Goal: Use online tool/utility: Utilize a website feature to perform a specific function

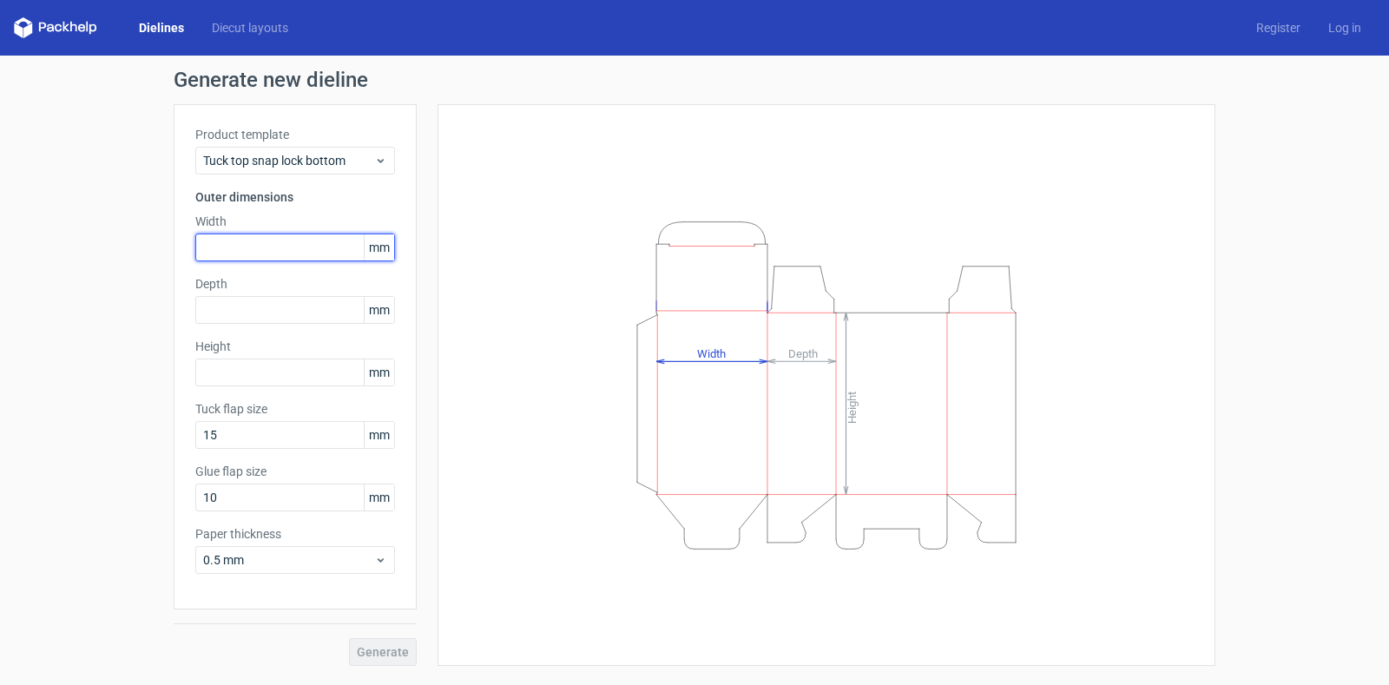
click at [292, 244] on input "text" at bounding box center [295, 247] width 200 height 28
type input "142"
type input "45"
type input "195"
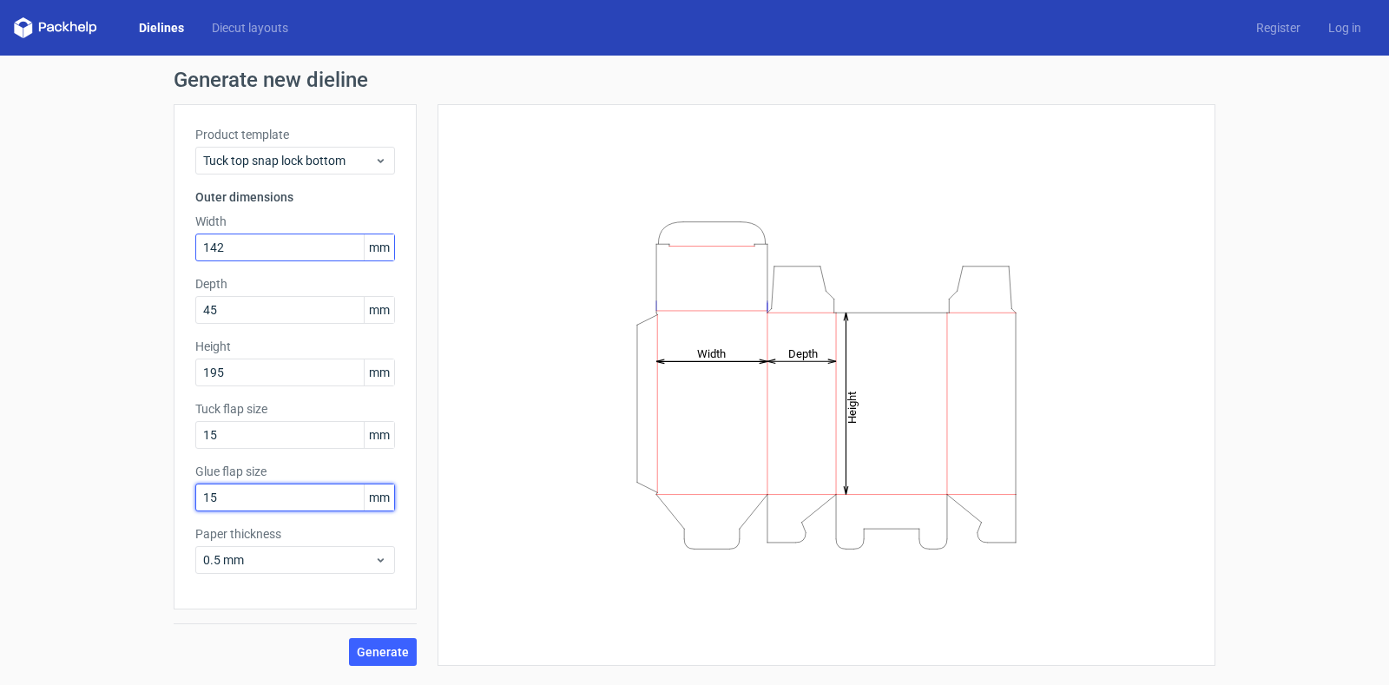
type input "15"
click at [392, 643] on button "Generate" at bounding box center [383, 652] width 68 height 28
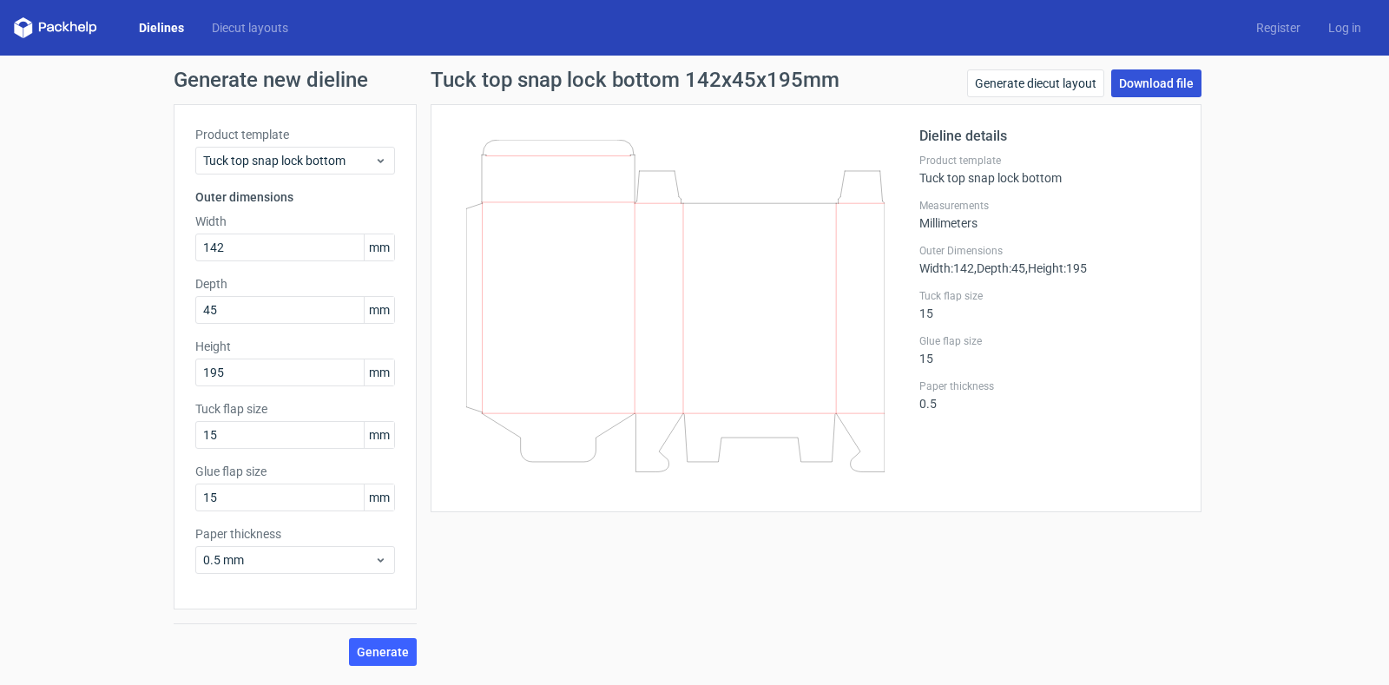
click at [1132, 78] on link "Download file" at bounding box center [1156, 83] width 90 height 28
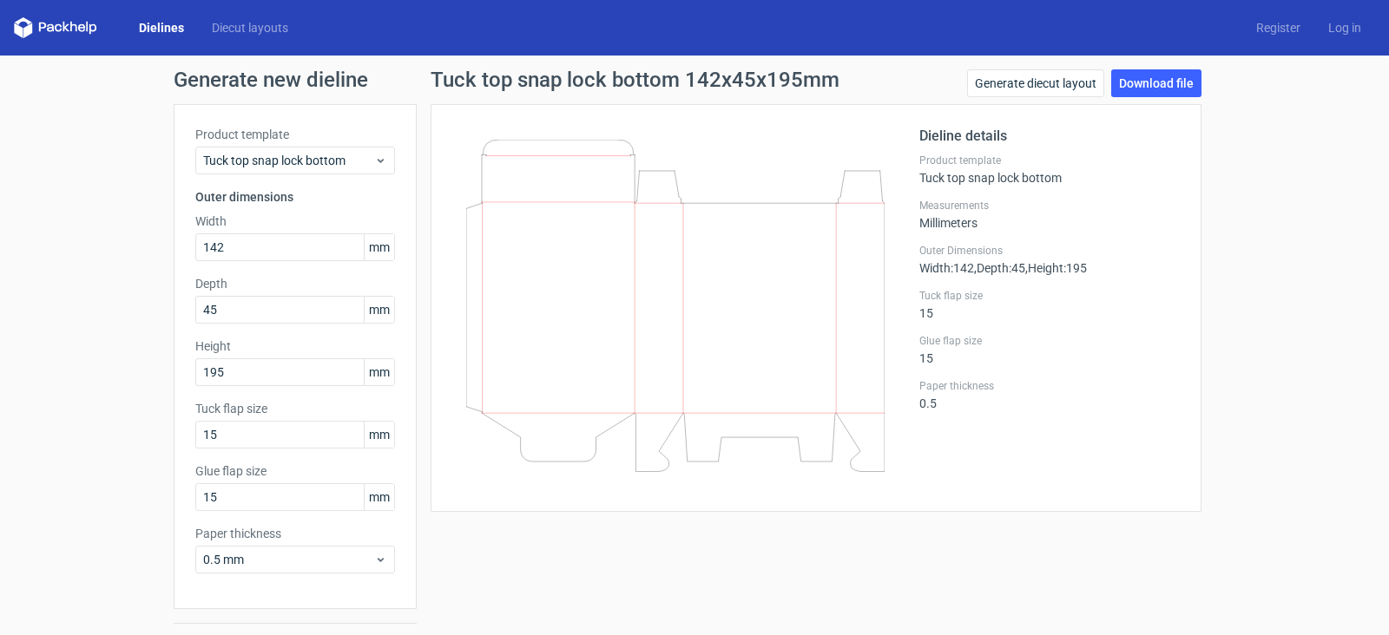
click at [706, 135] on div at bounding box center [685, 308] width 467 height 365
click at [1057, 81] on link "Generate diecut layout" at bounding box center [1035, 83] width 137 height 28
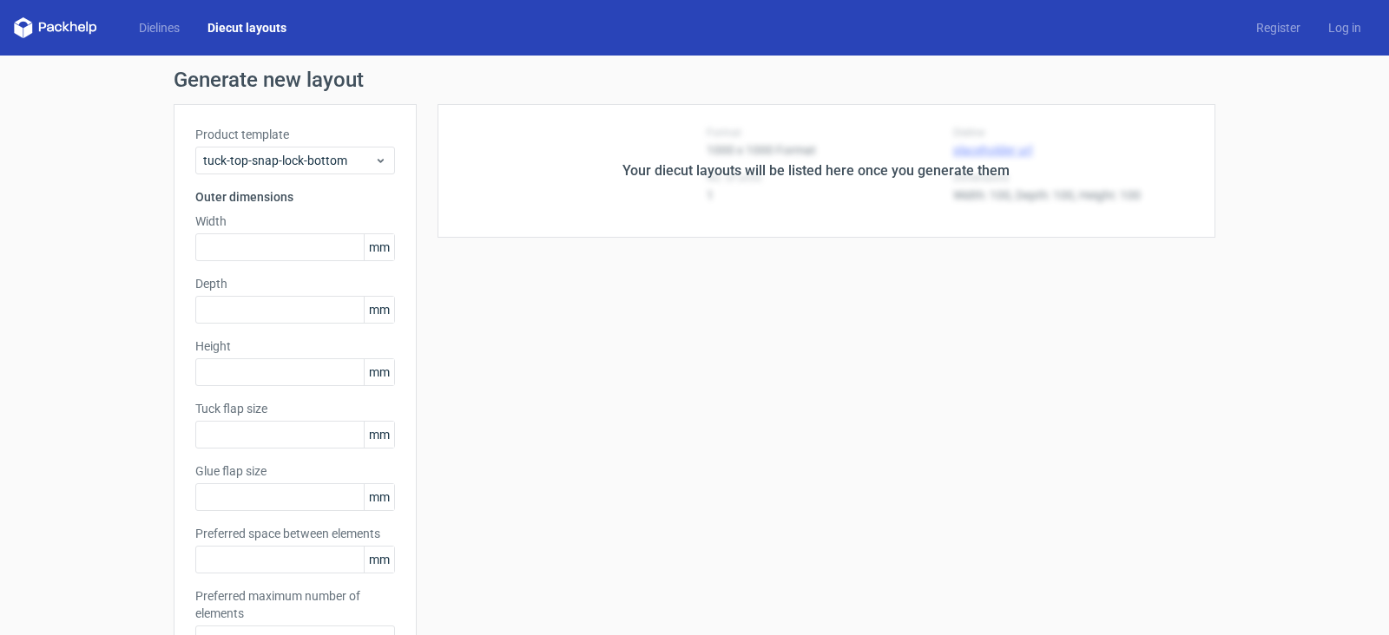
type input "142"
type input "45"
type input "195"
type input "15"
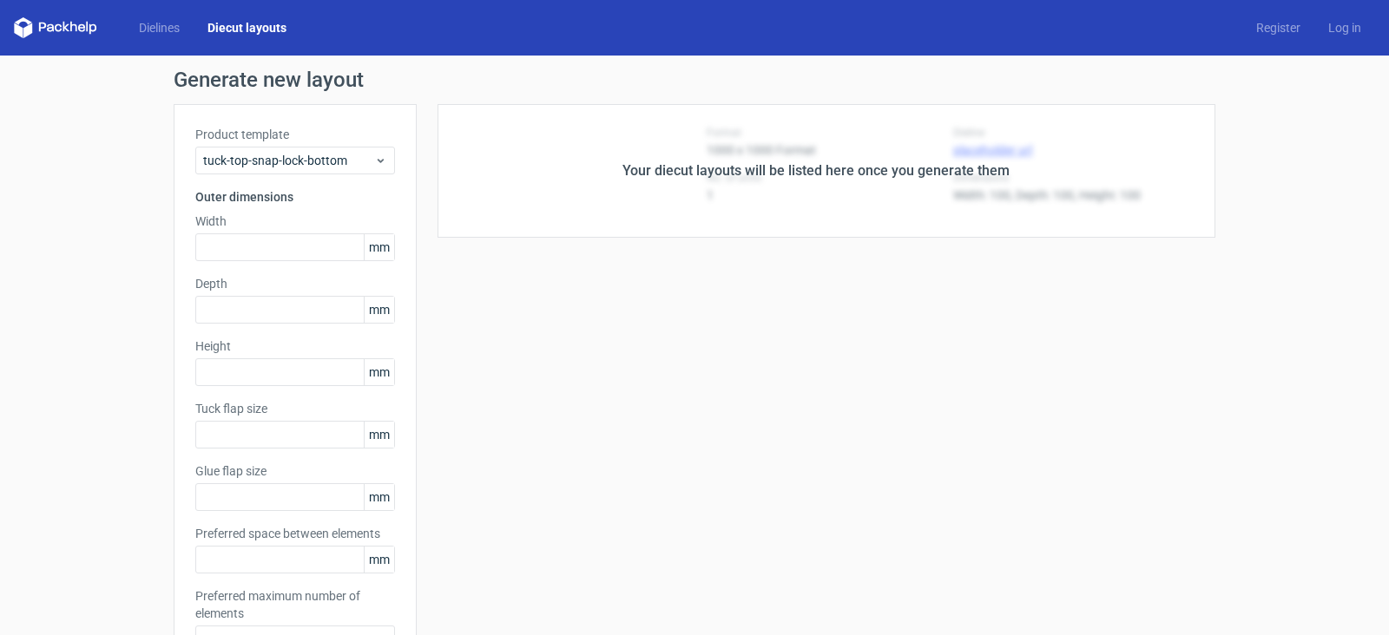
type input "5"
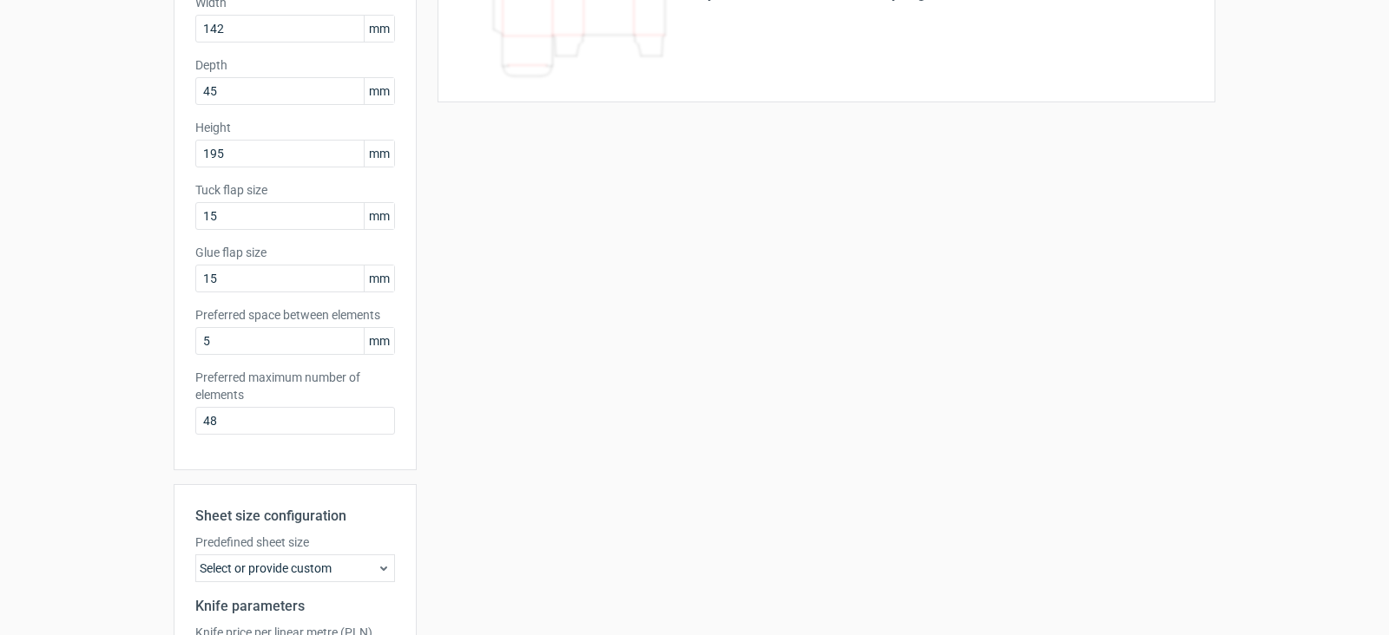
scroll to position [424, 0]
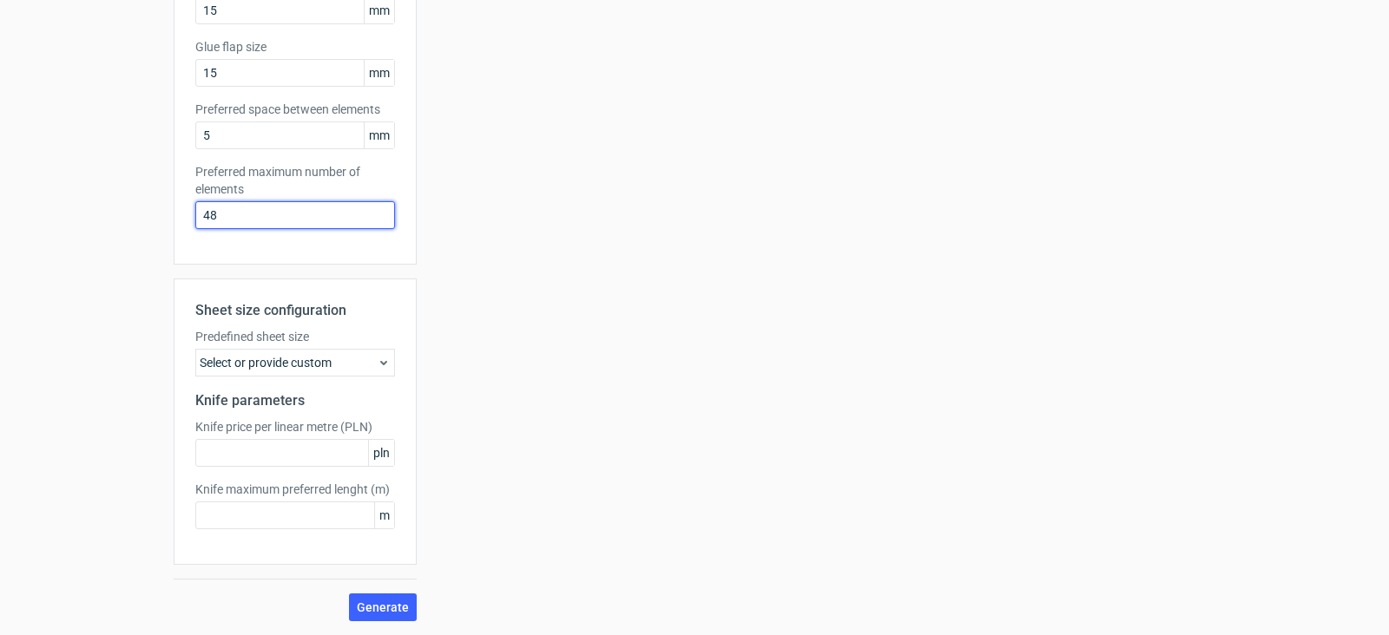
drag, startPoint x: 221, startPoint y: 216, endPoint x: 168, endPoint y: 217, distance: 53.0
type input "4"
click at [371, 603] on span "Generate" at bounding box center [383, 608] width 52 height 12
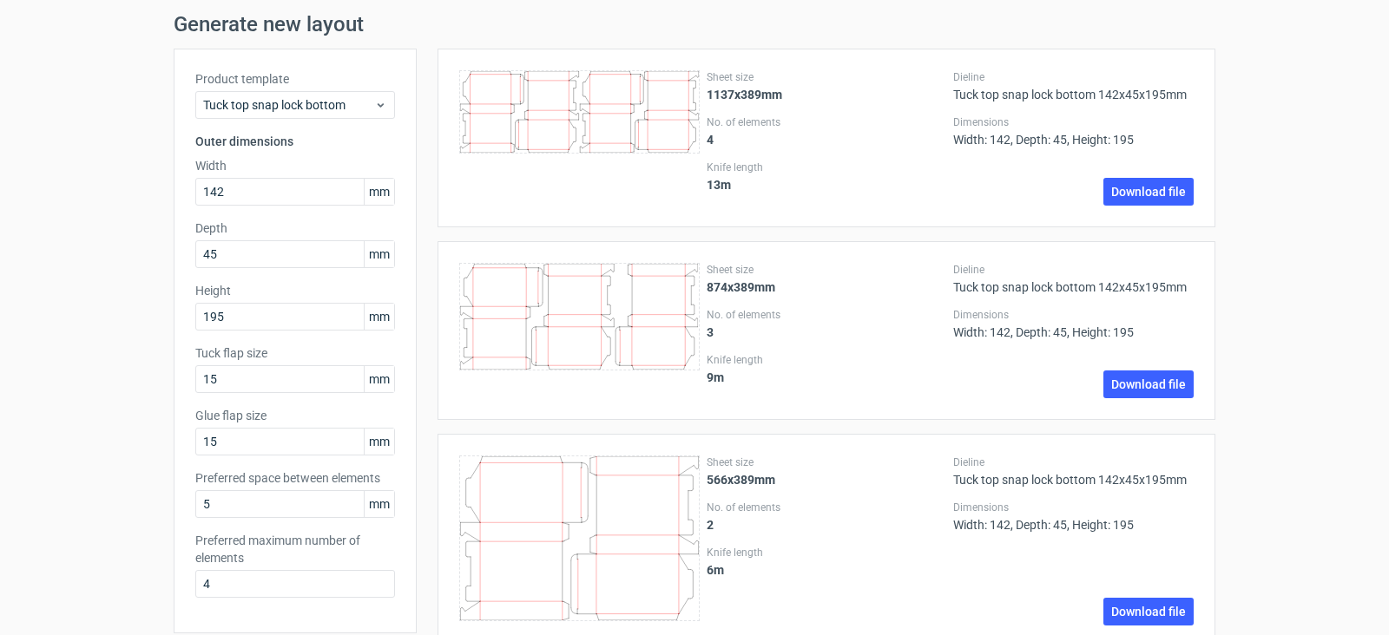
scroll to position [87, 0]
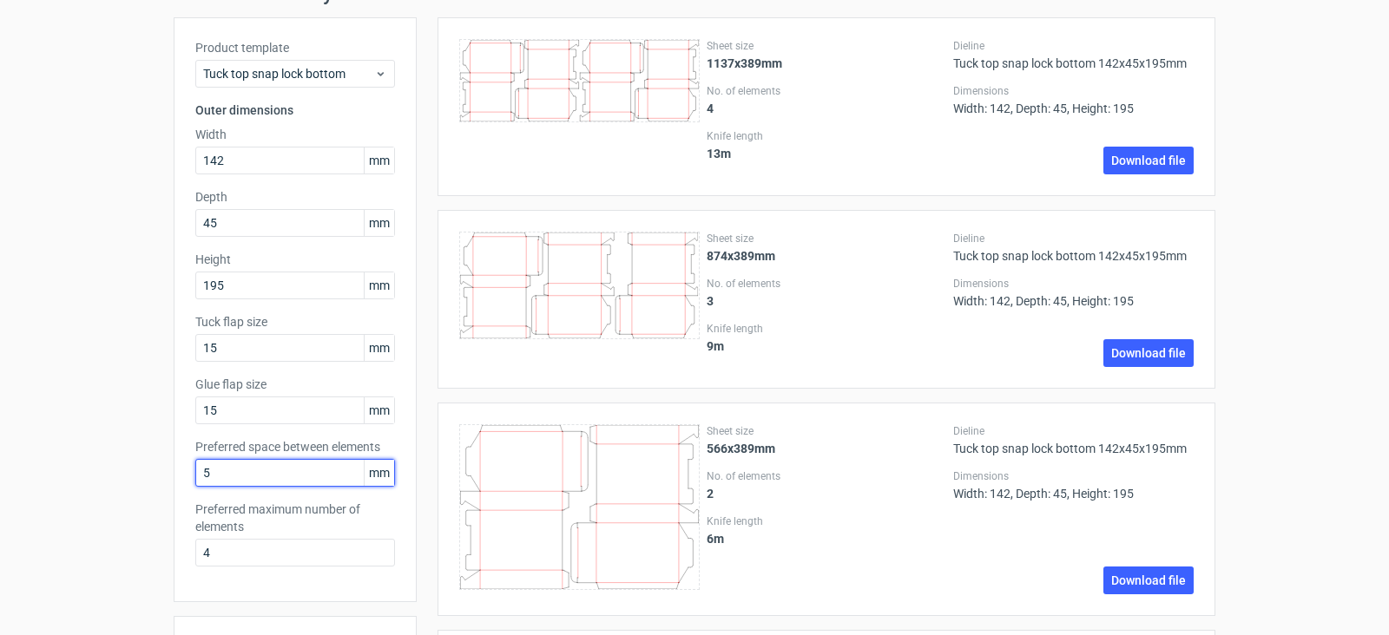
drag, startPoint x: 253, startPoint y: 477, endPoint x: 193, endPoint y: 470, distance: 60.3
click at [195, 470] on input "5" at bounding box center [295, 473] width 200 height 28
type input "0"
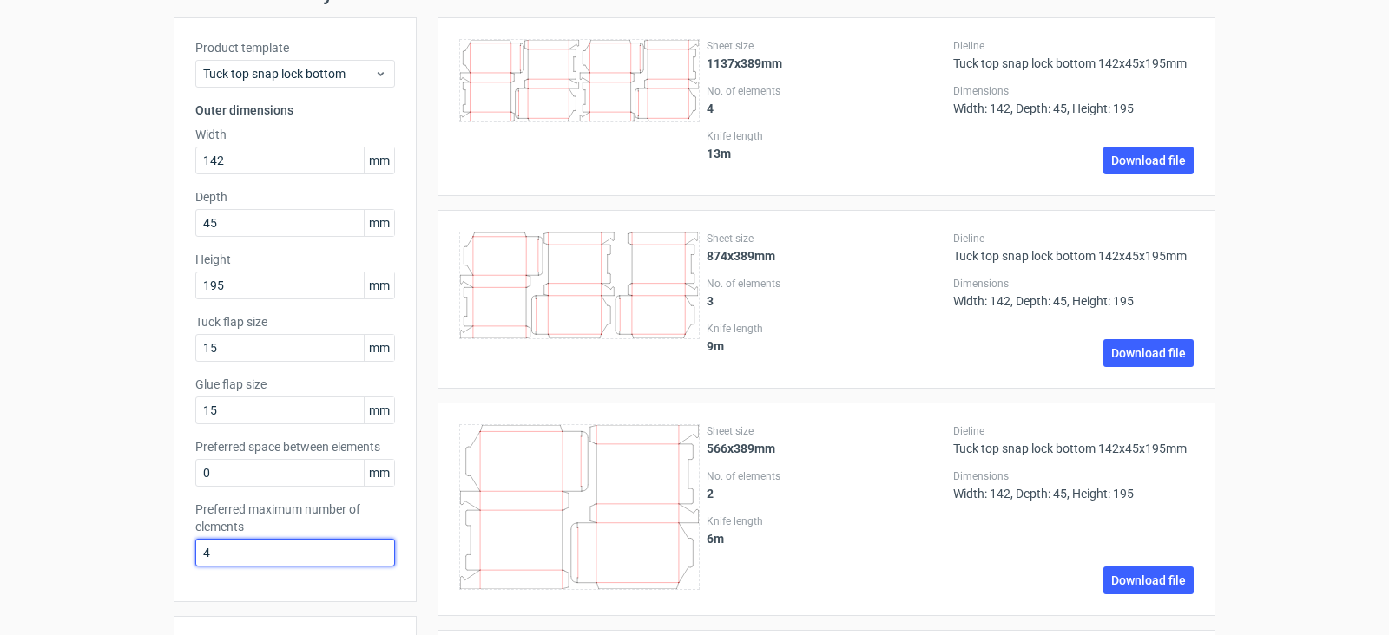
click at [236, 559] on input "4" at bounding box center [295, 553] width 200 height 28
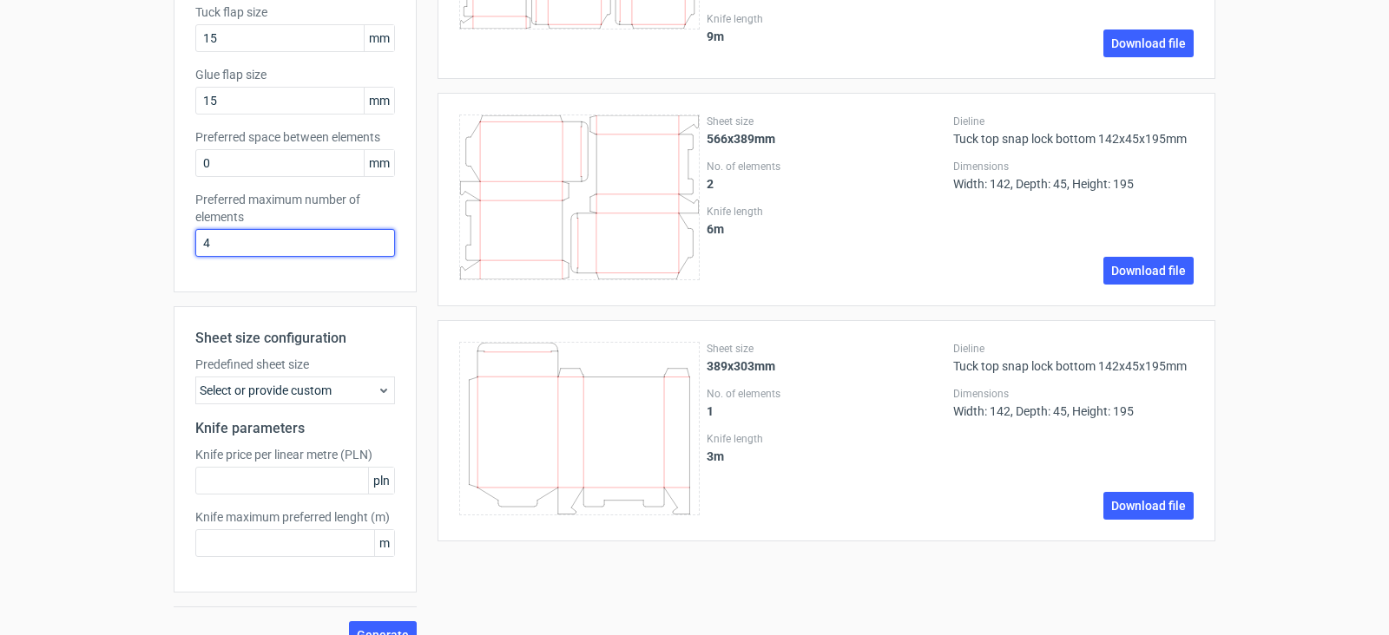
scroll to position [424, 0]
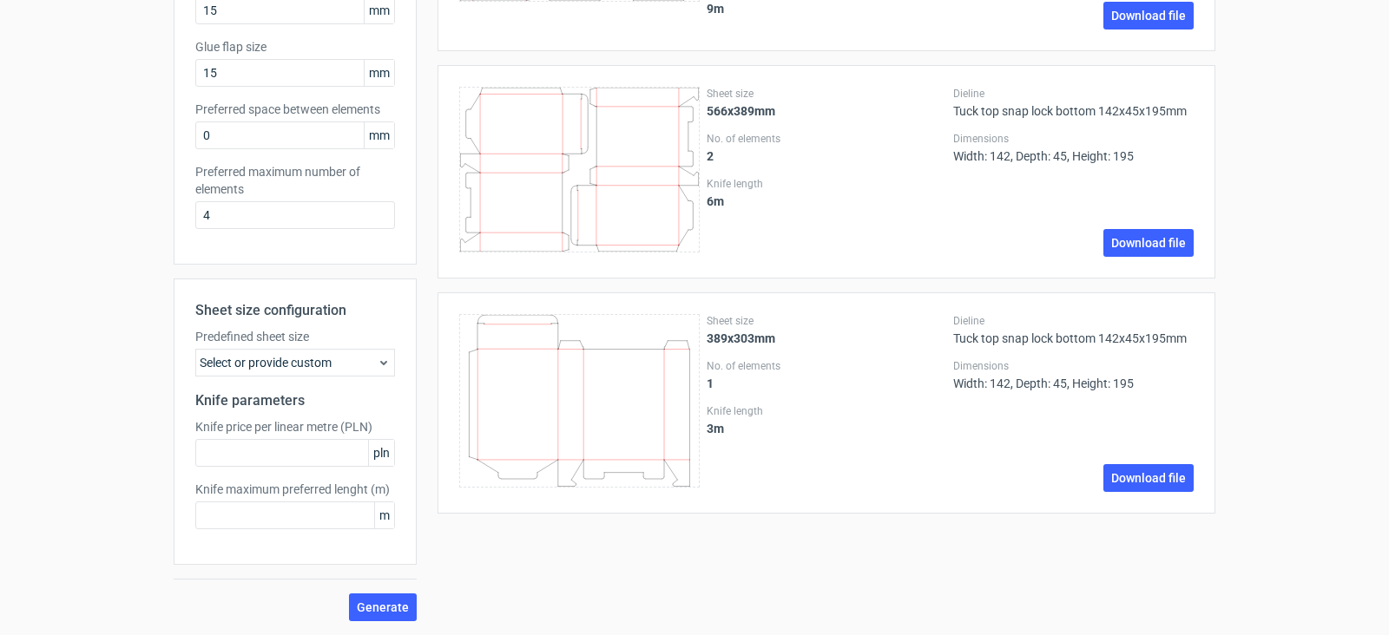
click at [351, 338] on label "Predefined sheet size" at bounding box center [295, 336] width 200 height 17
click at [339, 356] on div "Select or provide custom" at bounding box center [295, 363] width 200 height 28
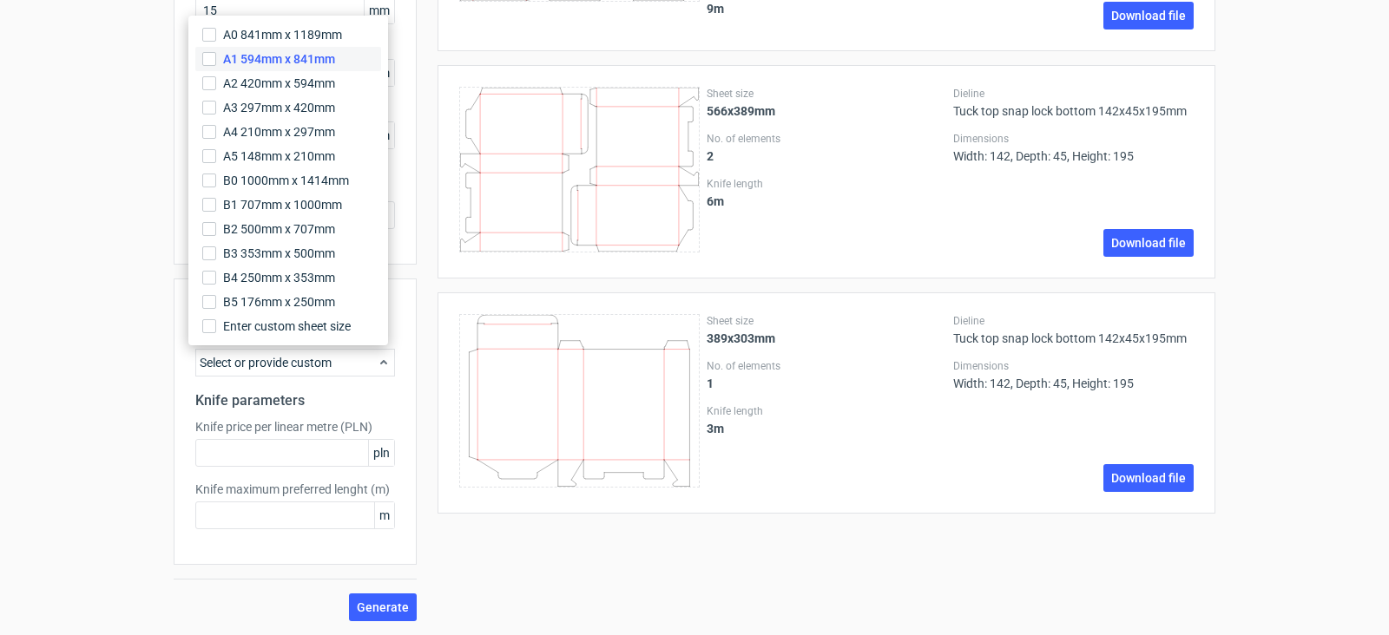
click at [319, 62] on span "A1 594mm x 841mm" at bounding box center [279, 58] width 112 height 17
click at [216, 62] on input "A1 594mm x 841mm" at bounding box center [209, 59] width 14 height 14
click at [318, 227] on span "B2 500mm x 707mm" at bounding box center [279, 228] width 112 height 17
click at [216, 227] on input "B2 500mm x 707mm" at bounding box center [209, 229] width 14 height 14
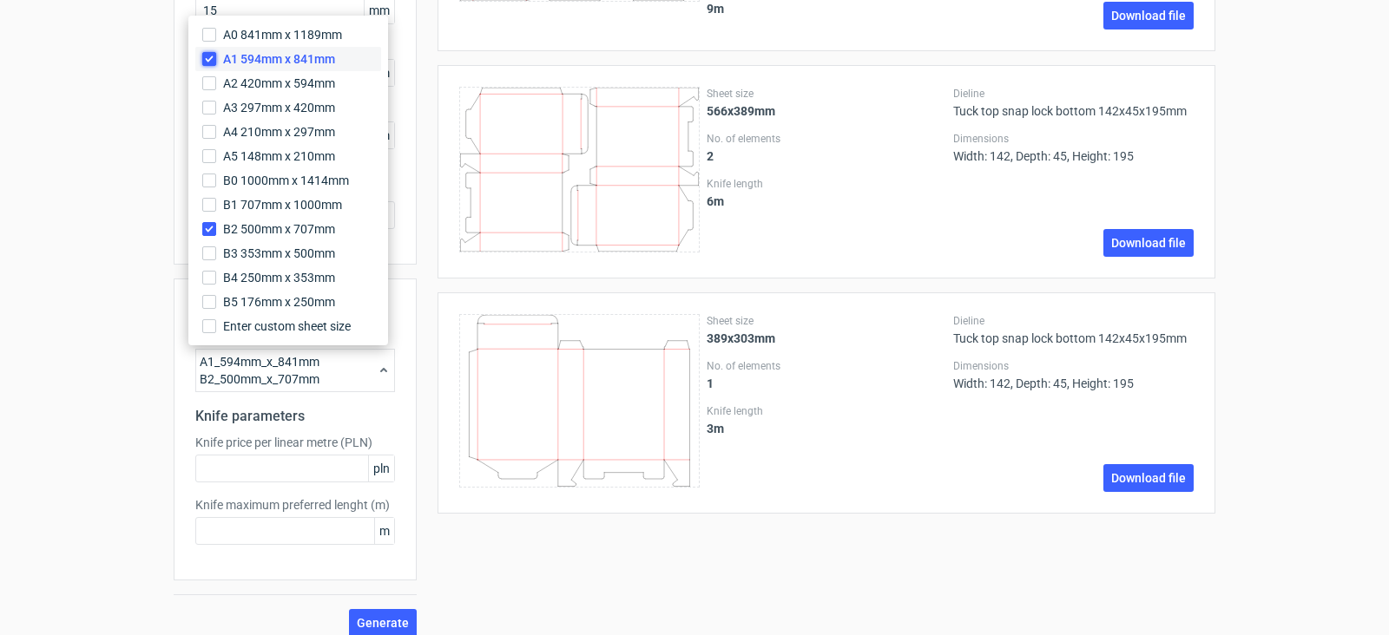
click at [210, 55] on input "A1 594mm x 841mm" at bounding box center [209, 59] width 14 height 14
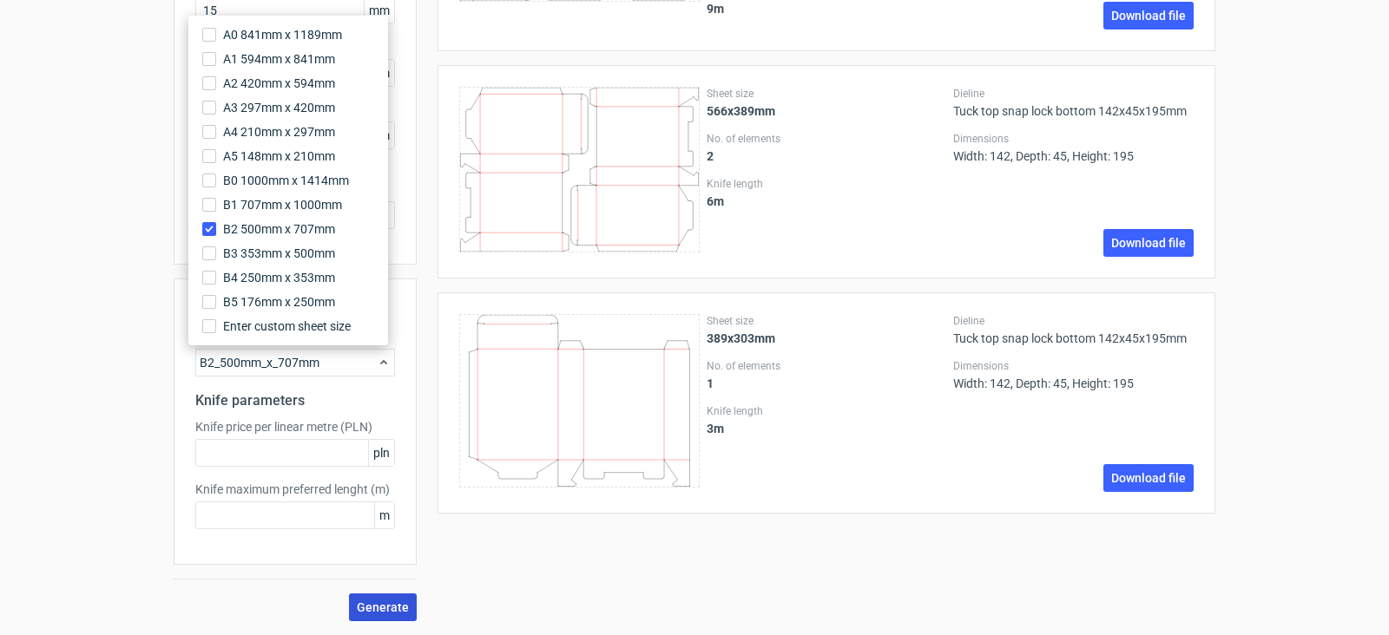
click at [394, 602] on span "Generate" at bounding box center [383, 608] width 52 height 12
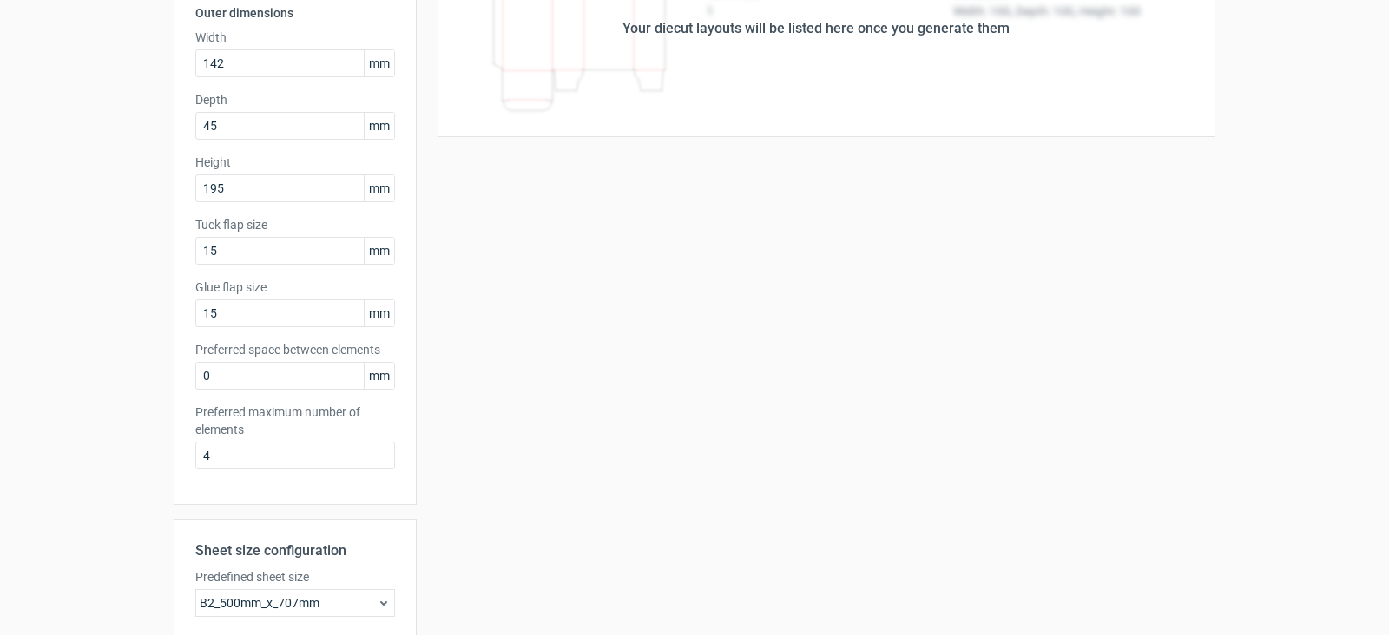
scroll to position [260, 0]
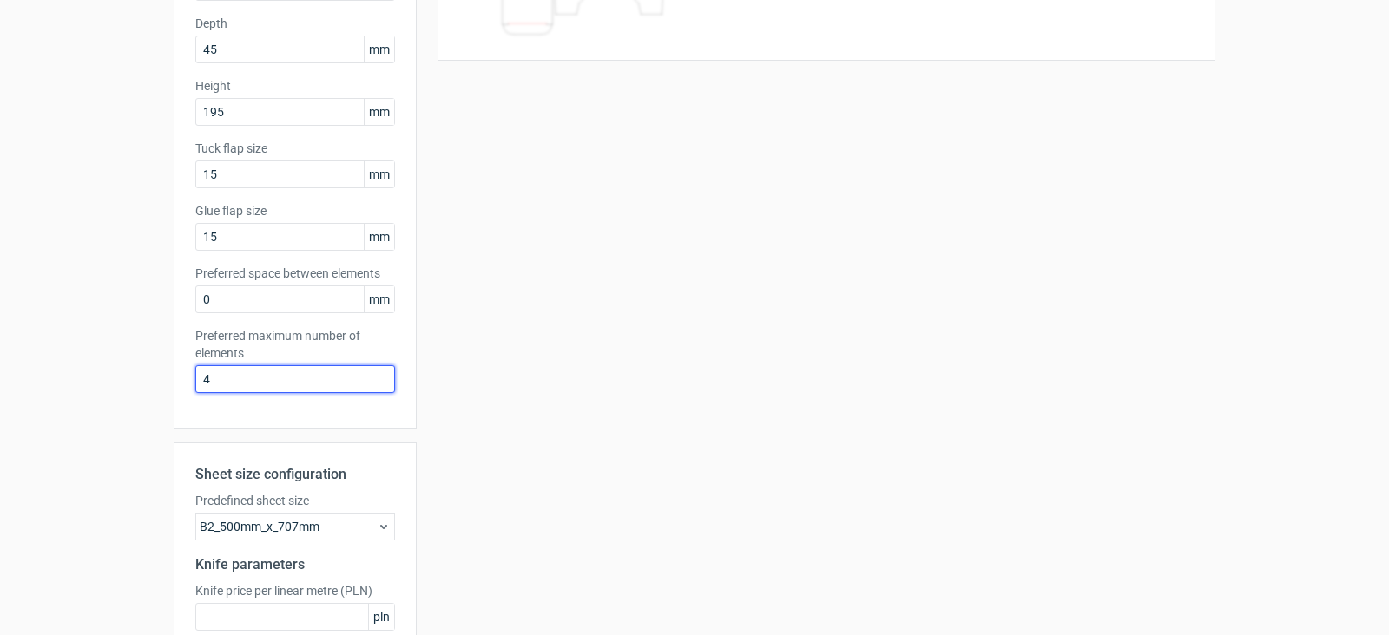
drag, startPoint x: 205, startPoint y: 378, endPoint x: 186, endPoint y: 378, distance: 19.1
click at [186, 378] on div "Product template Tuck top snap lock bottom Outer dimensions Width 142 mm Depth …" at bounding box center [295, 136] width 243 height 585
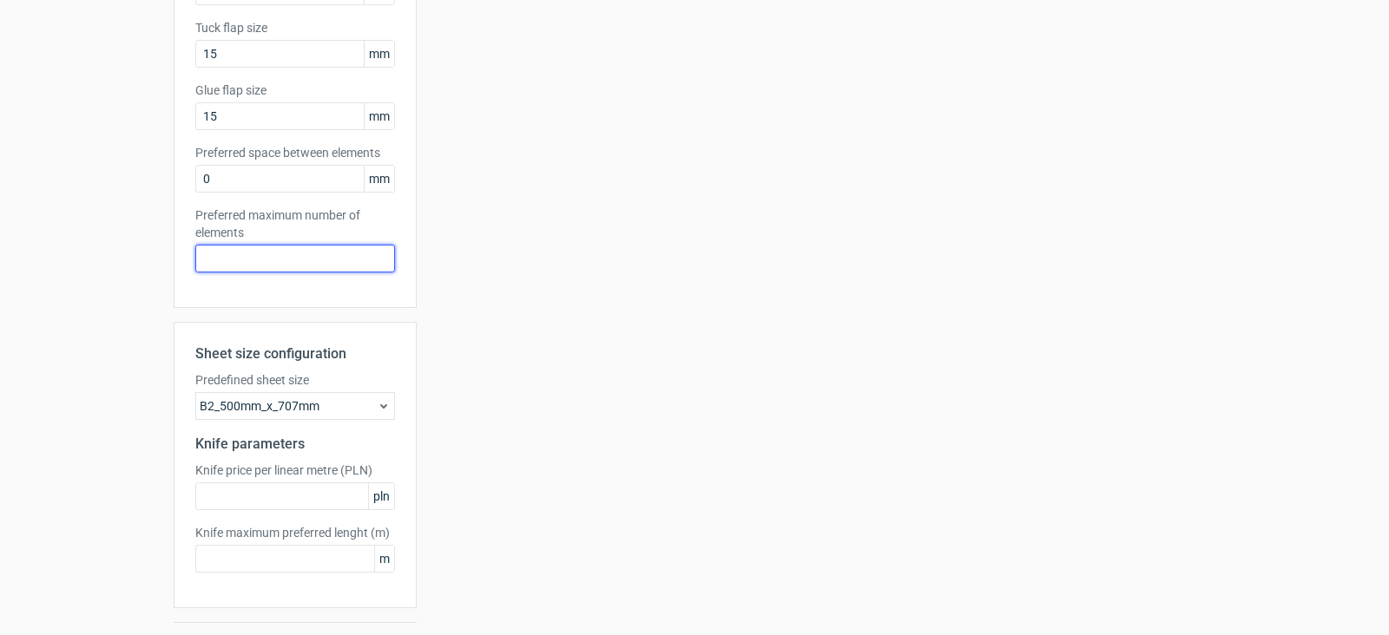
scroll to position [424, 0]
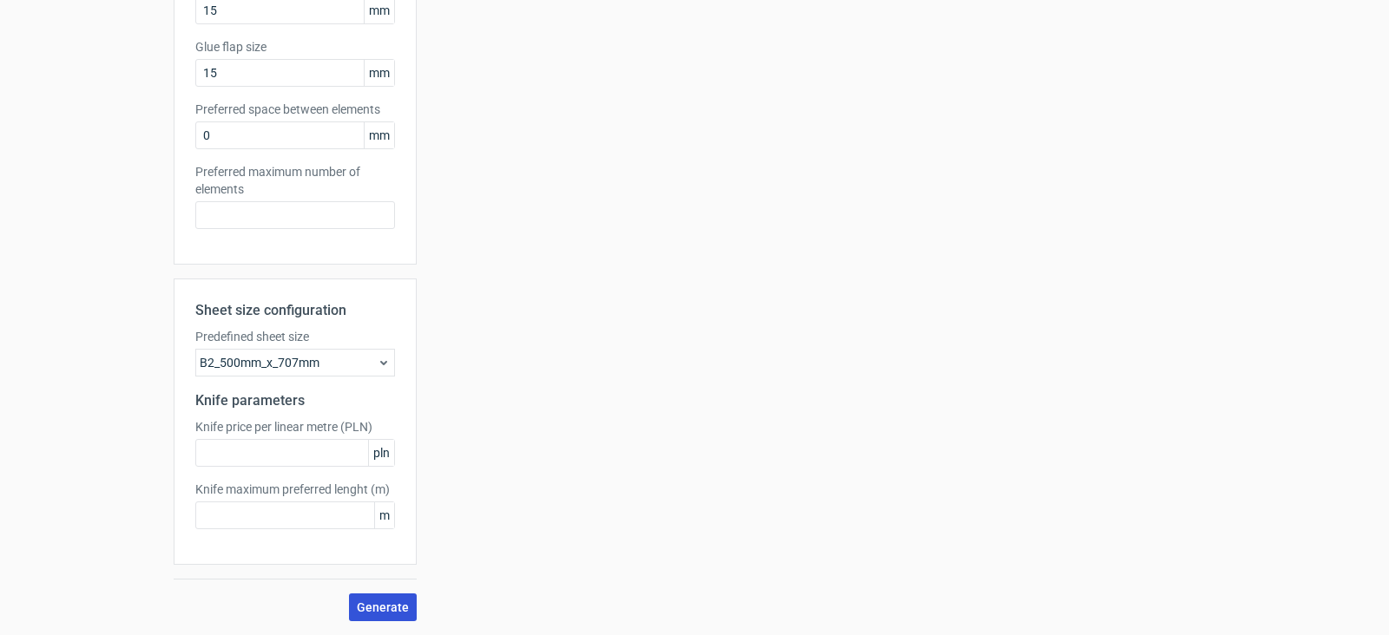
click at [358, 606] on span "Generate" at bounding box center [383, 608] width 52 height 12
click at [333, 358] on div "B2_500mm_x_707mm" at bounding box center [295, 363] width 200 height 28
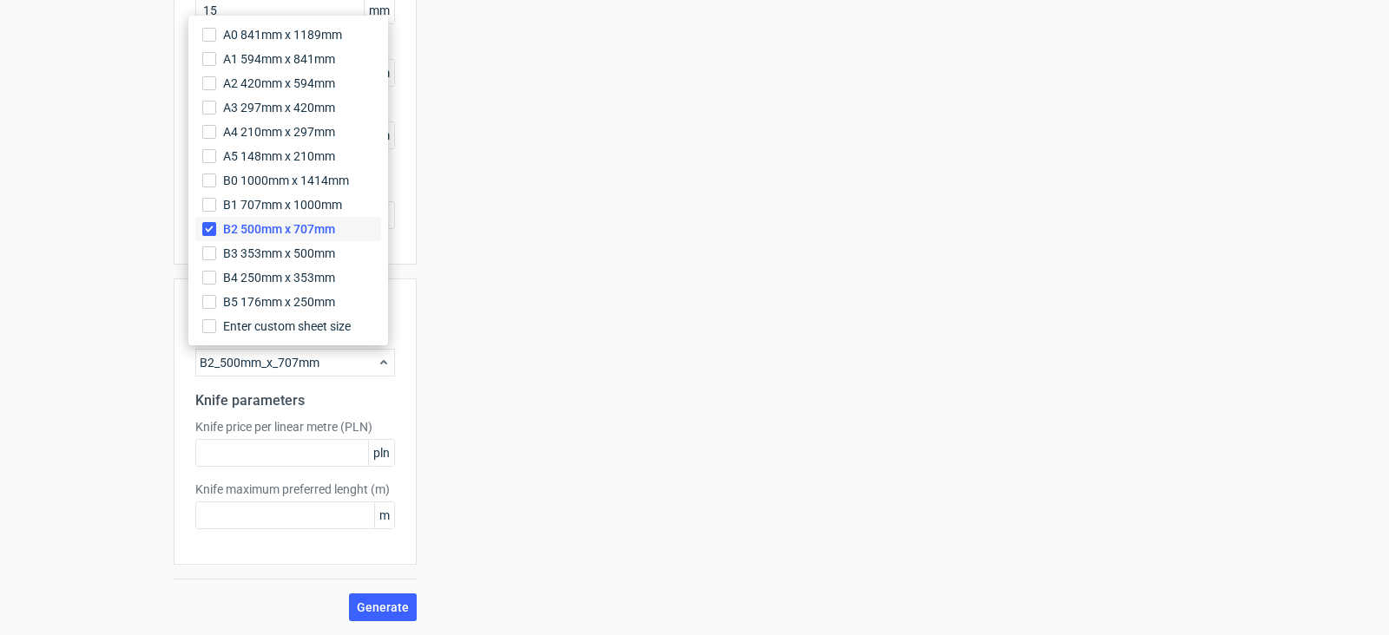
click at [201, 229] on label "B2 500mm x 707mm" at bounding box center [288, 229] width 186 height 24
click at [202, 229] on input "B2 500mm x 707mm" at bounding box center [209, 229] width 14 height 14
click at [211, 319] on label "Enter custom sheet size" at bounding box center [288, 326] width 186 height 24
click at [211, 319] on input "Enter custom sheet size" at bounding box center [209, 326] width 14 height 14
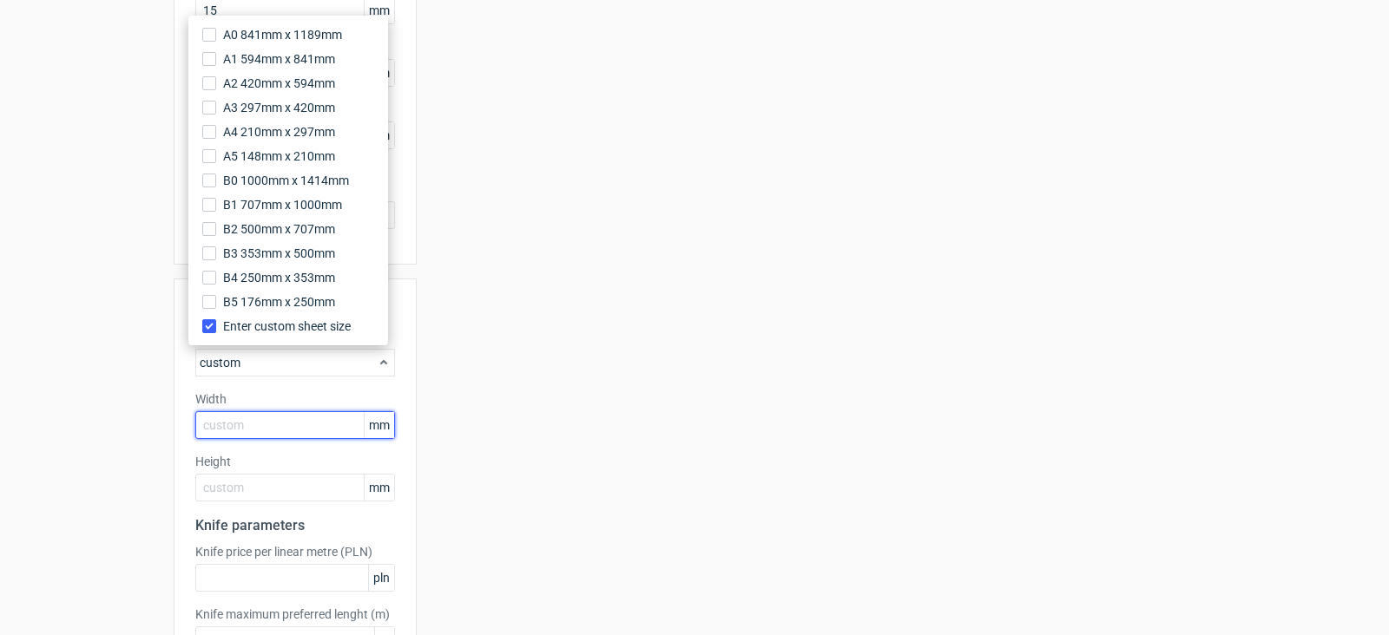
click at [306, 421] on input "text" at bounding box center [295, 425] width 200 height 28
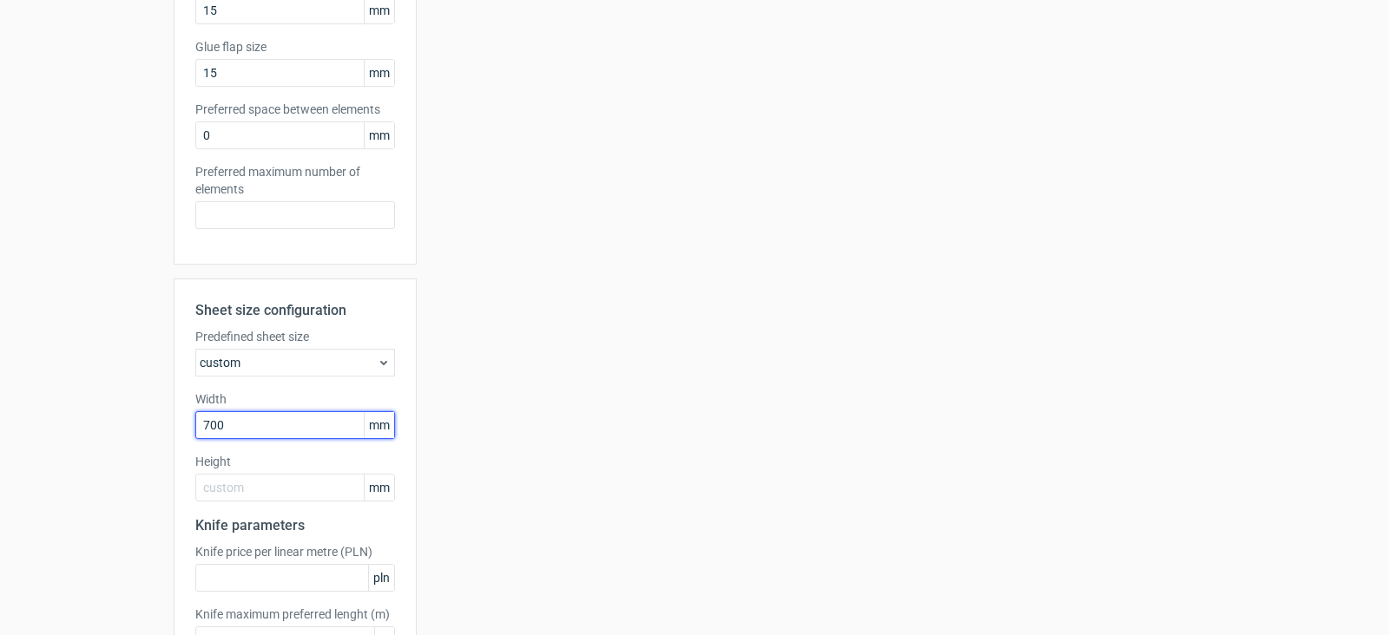
type input "700"
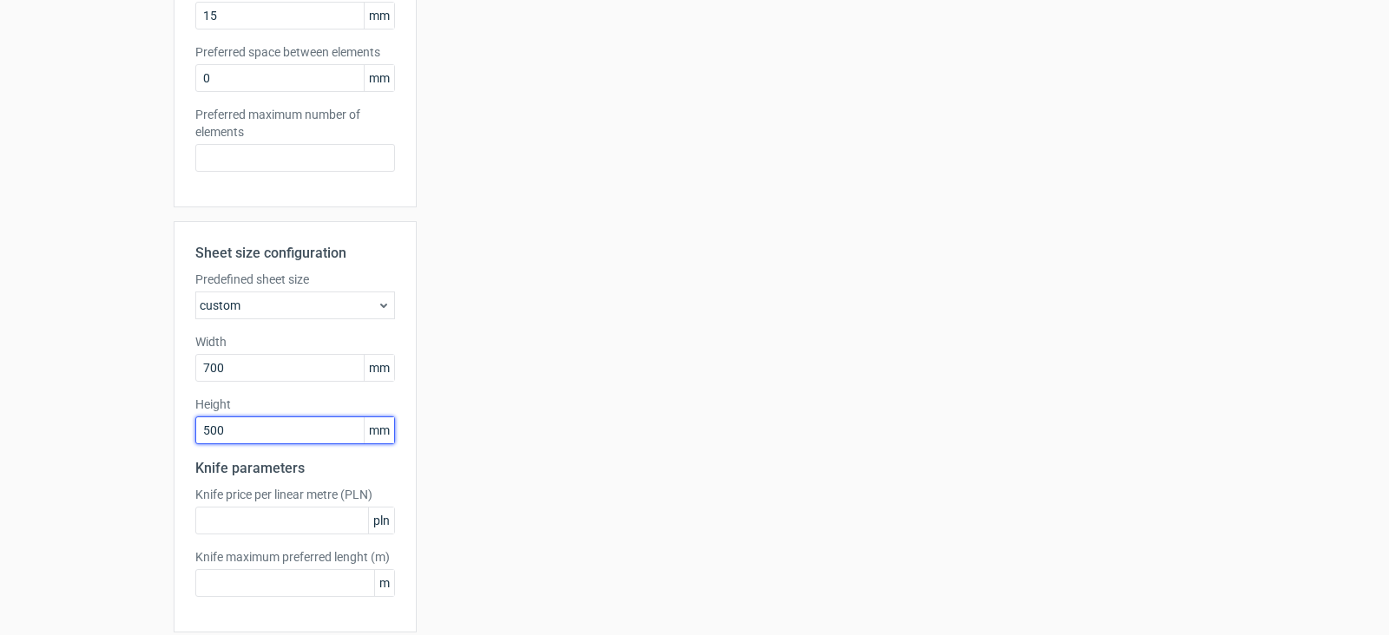
scroll to position [549, 0]
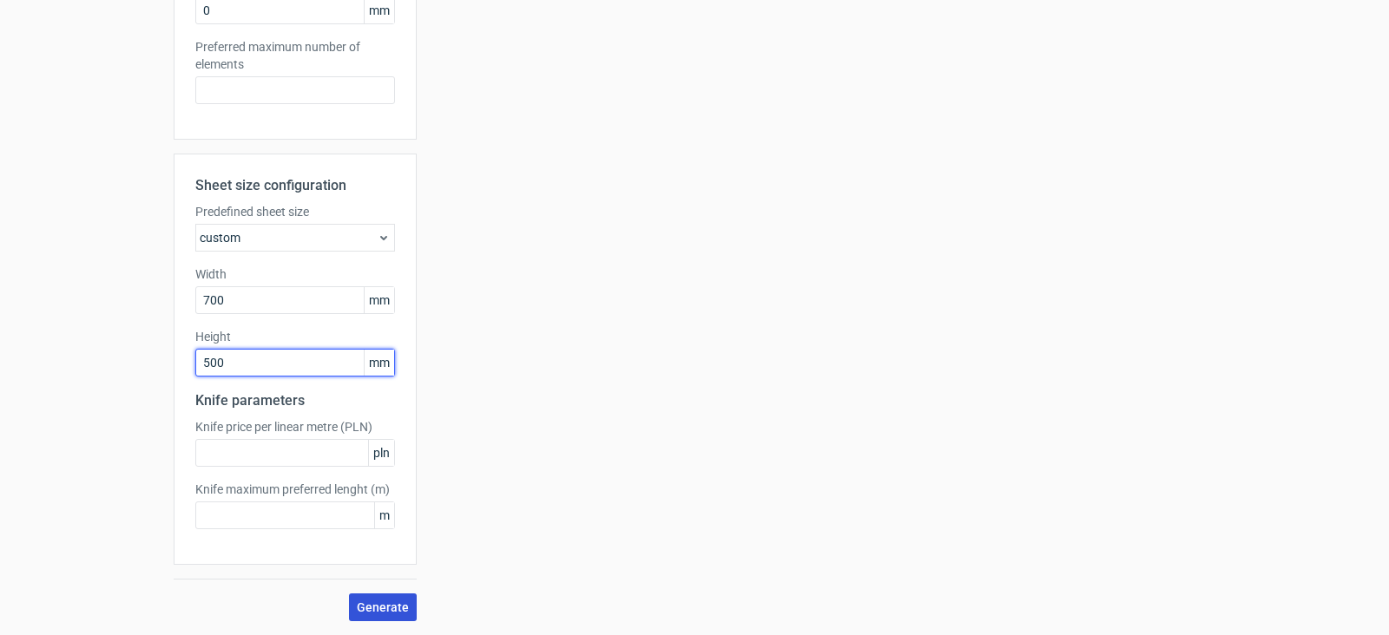
type input "500"
click at [370, 611] on span "Generate" at bounding box center [383, 608] width 52 height 12
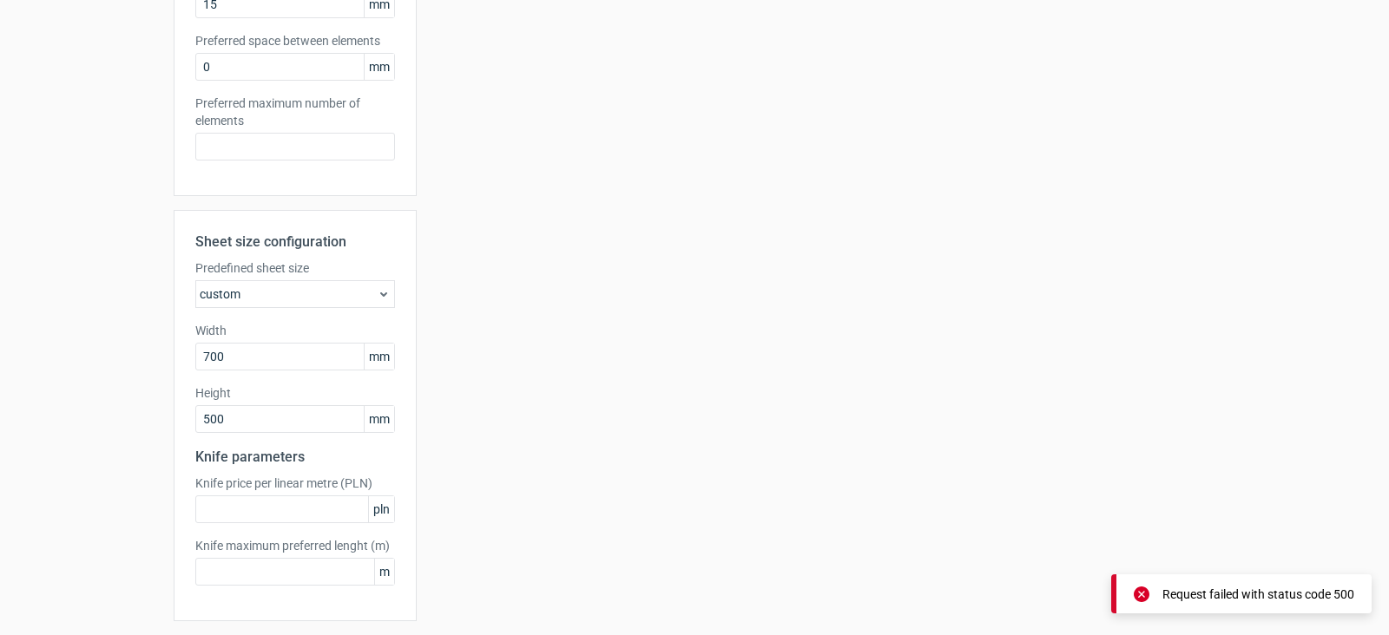
scroll to position [463, 0]
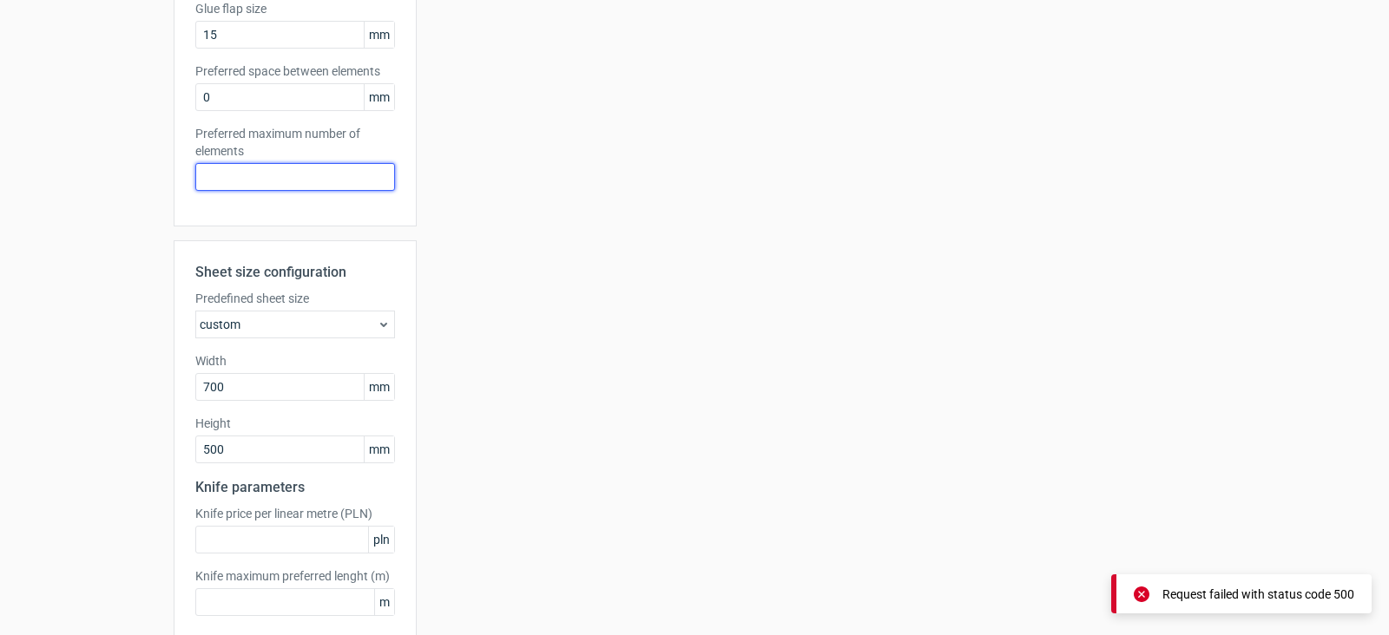
click at [291, 169] on input "text" at bounding box center [295, 177] width 200 height 28
type input "4"
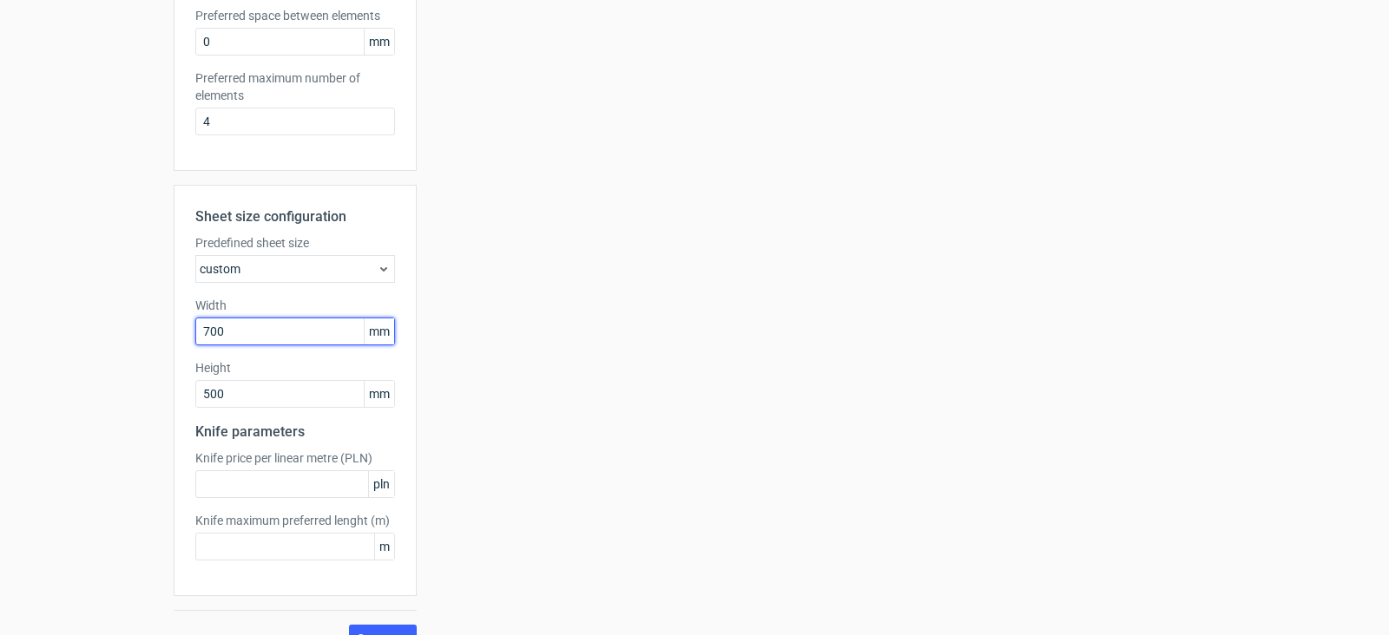
scroll to position [549, 0]
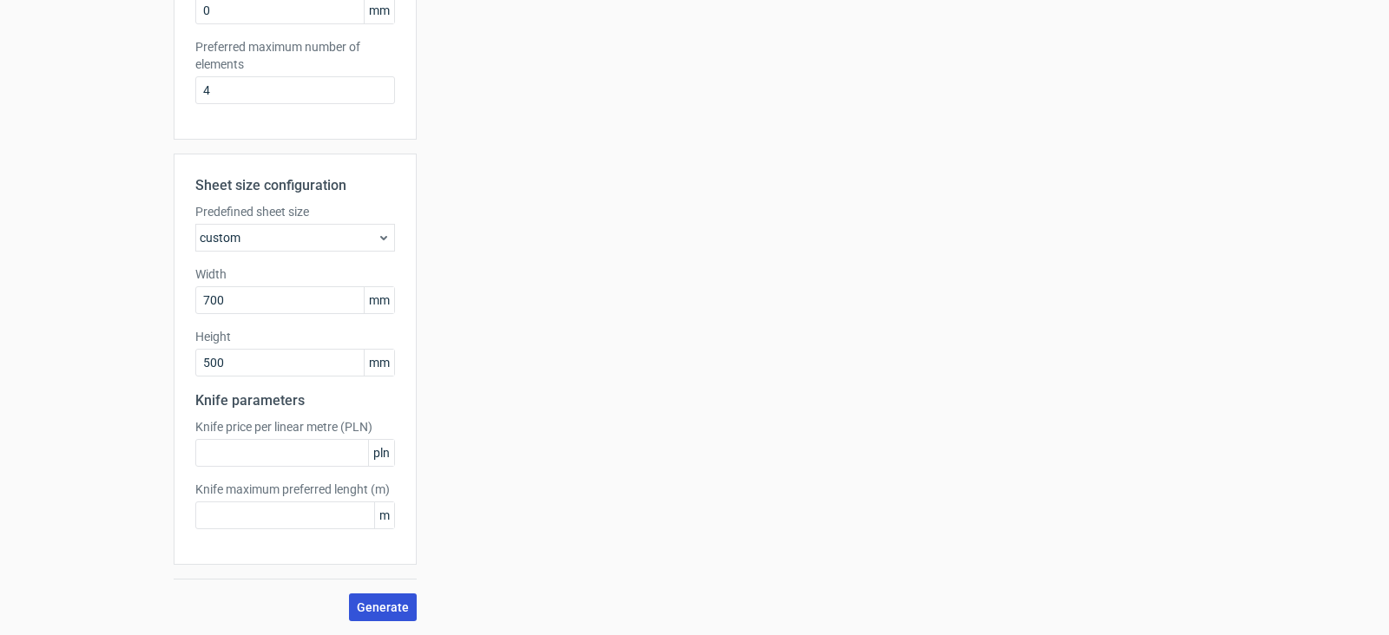
click at [395, 620] on button "Generate" at bounding box center [383, 608] width 68 height 28
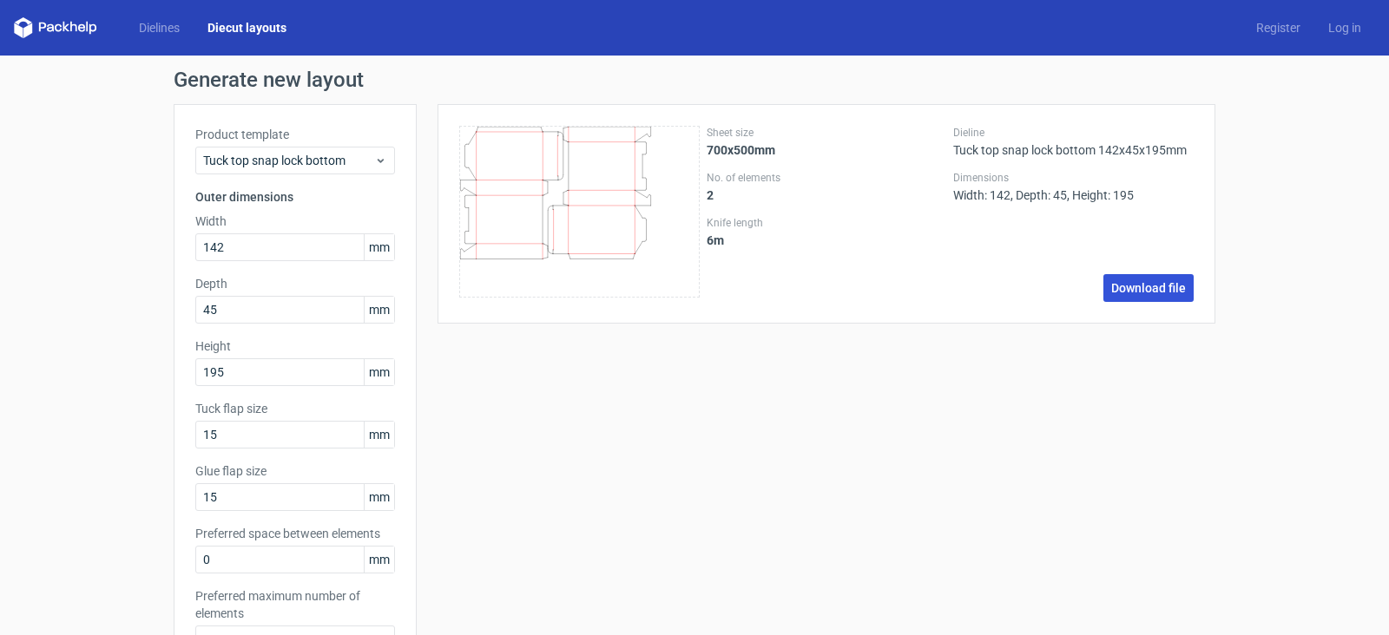
click at [1124, 299] on link "Download file" at bounding box center [1148, 288] width 90 height 28
click at [343, 164] on span "Tuck top snap lock bottom" at bounding box center [288, 160] width 171 height 17
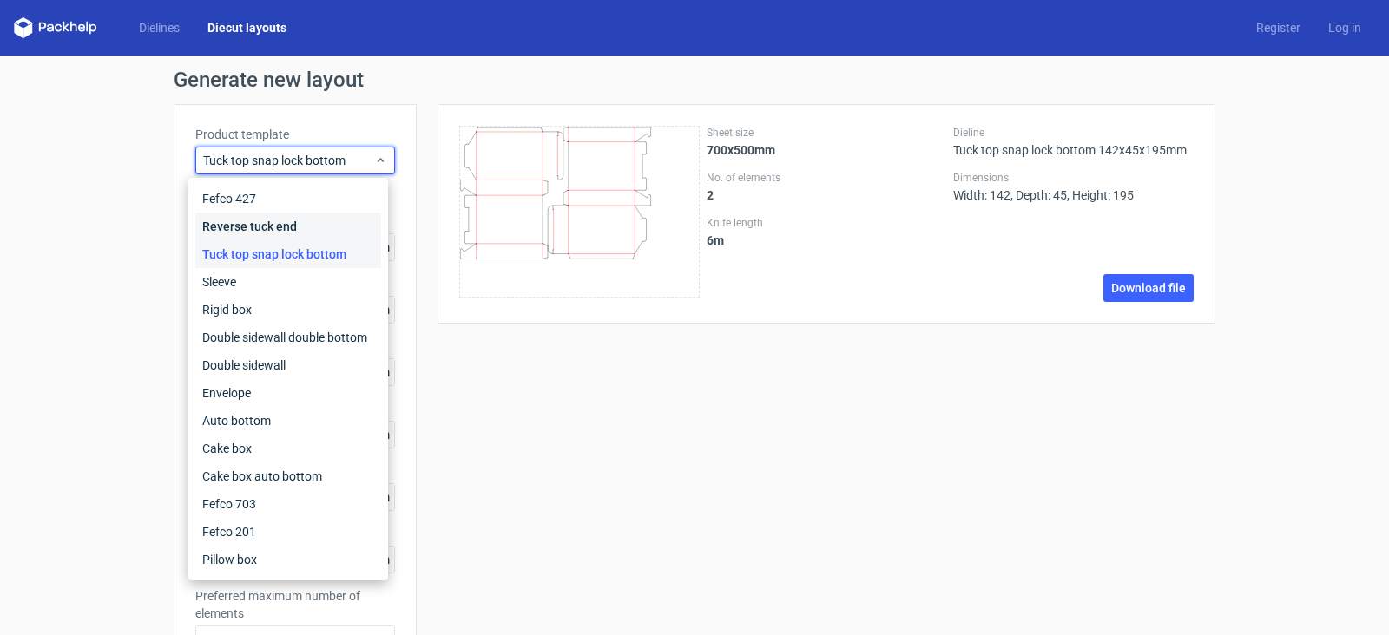
click at [298, 226] on div "Reverse tuck end" at bounding box center [288, 227] width 186 height 28
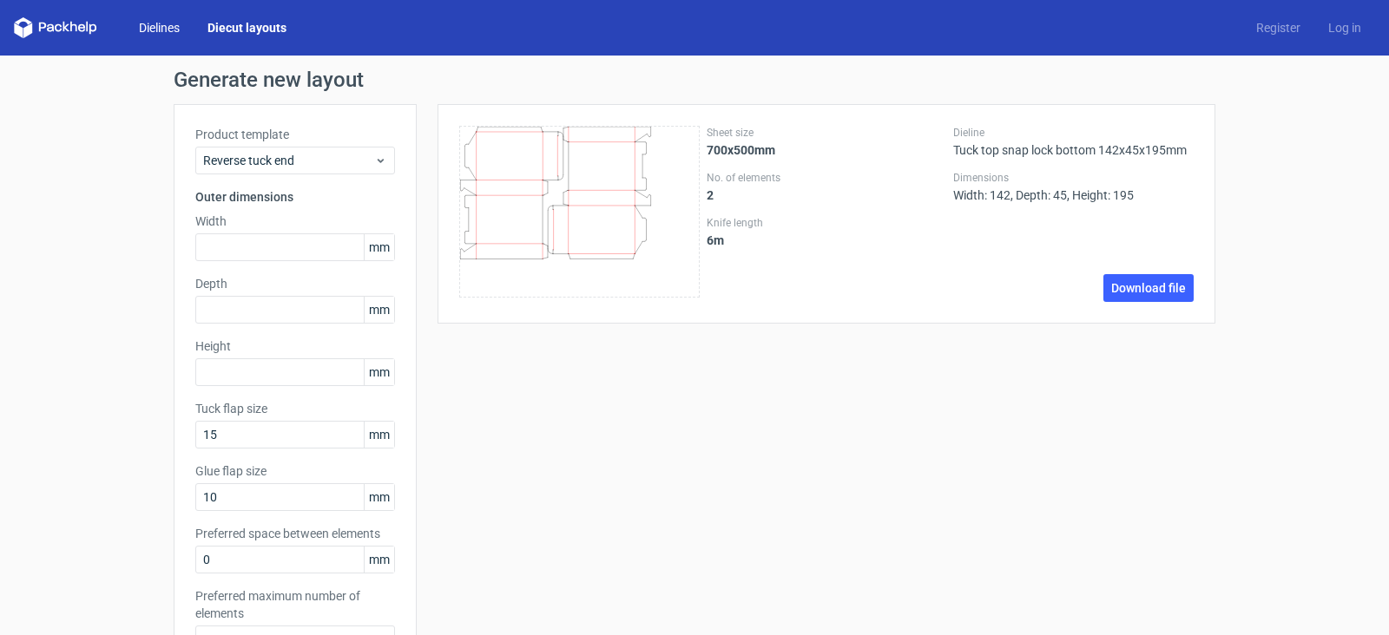
click at [174, 32] on link "Dielines" at bounding box center [159, 27] width 69 height 17
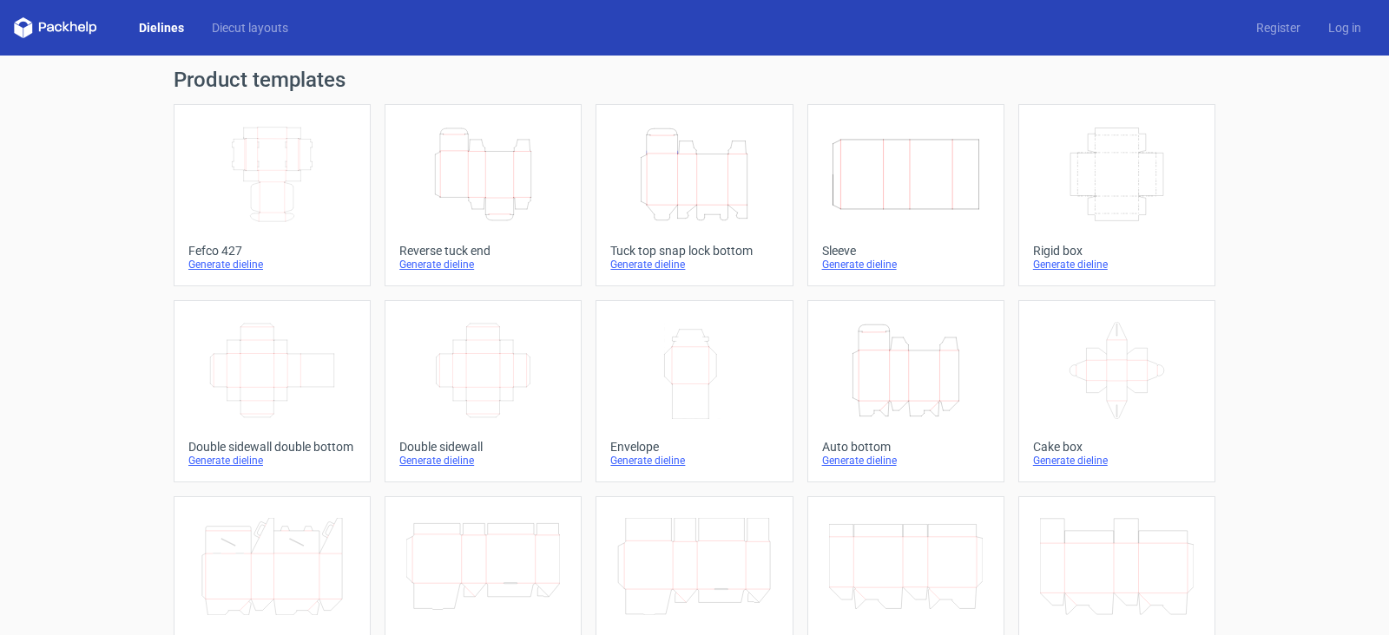
click at [36, 29] on icon at bounding box center [55, 27] width 83 height 21
click at [63, 28] on polygon at bounding box center [65, 27] width 7 height 10
click at [220, 23] on link "Diecut layouts" at bounding box center [250, 27] width 104 height 17
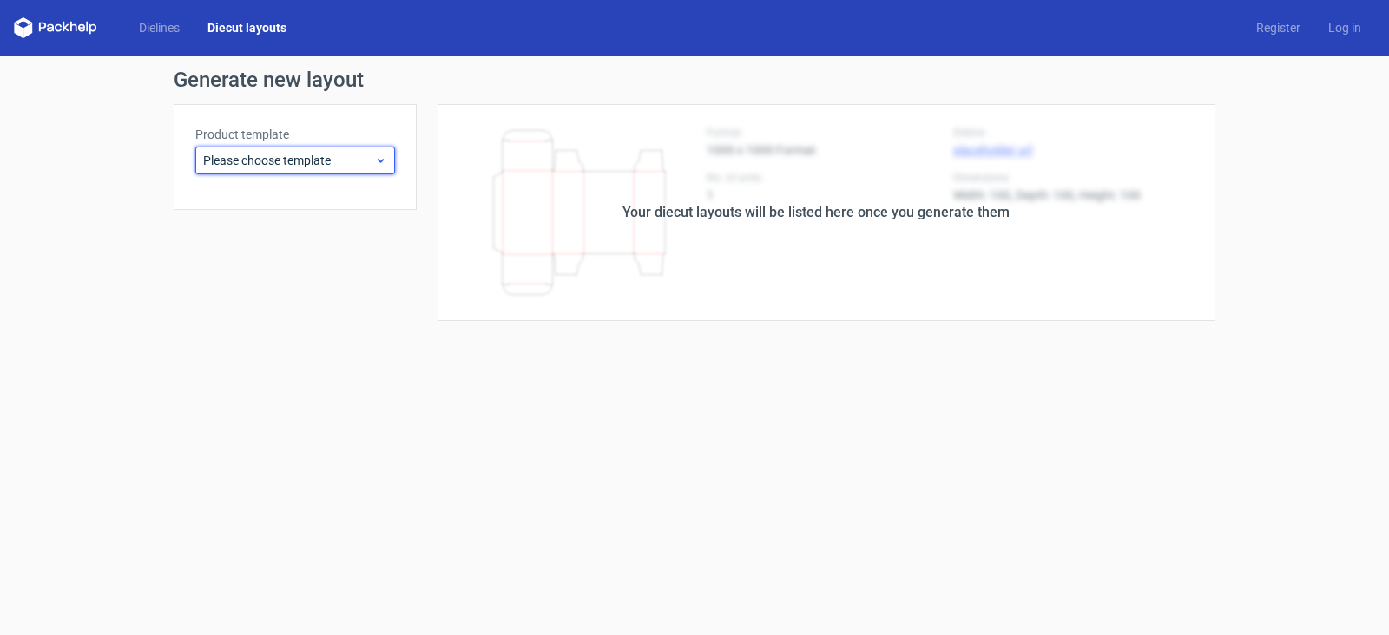
click at [242, 158] on span "Please choose template" at bounding box center [288, 160] width 171 height 17
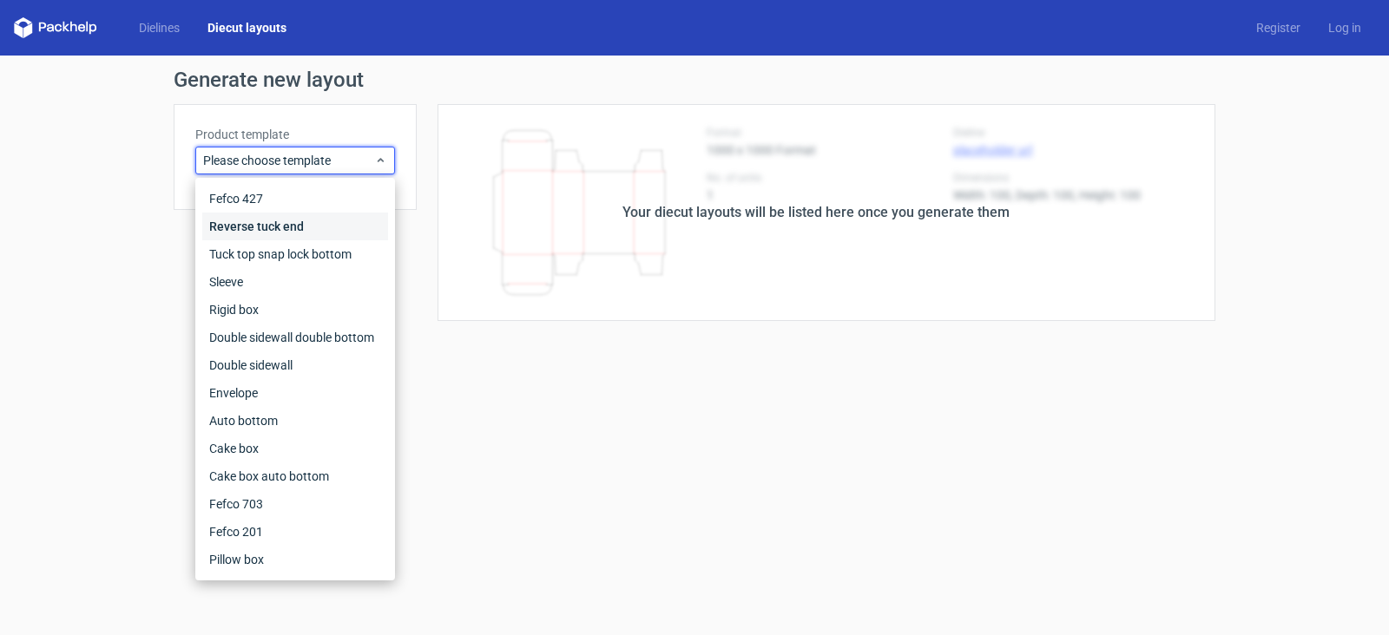
click at [251, 229] on div "Reverse tuck end" at bounding box center [295, 227] width 186 height 28
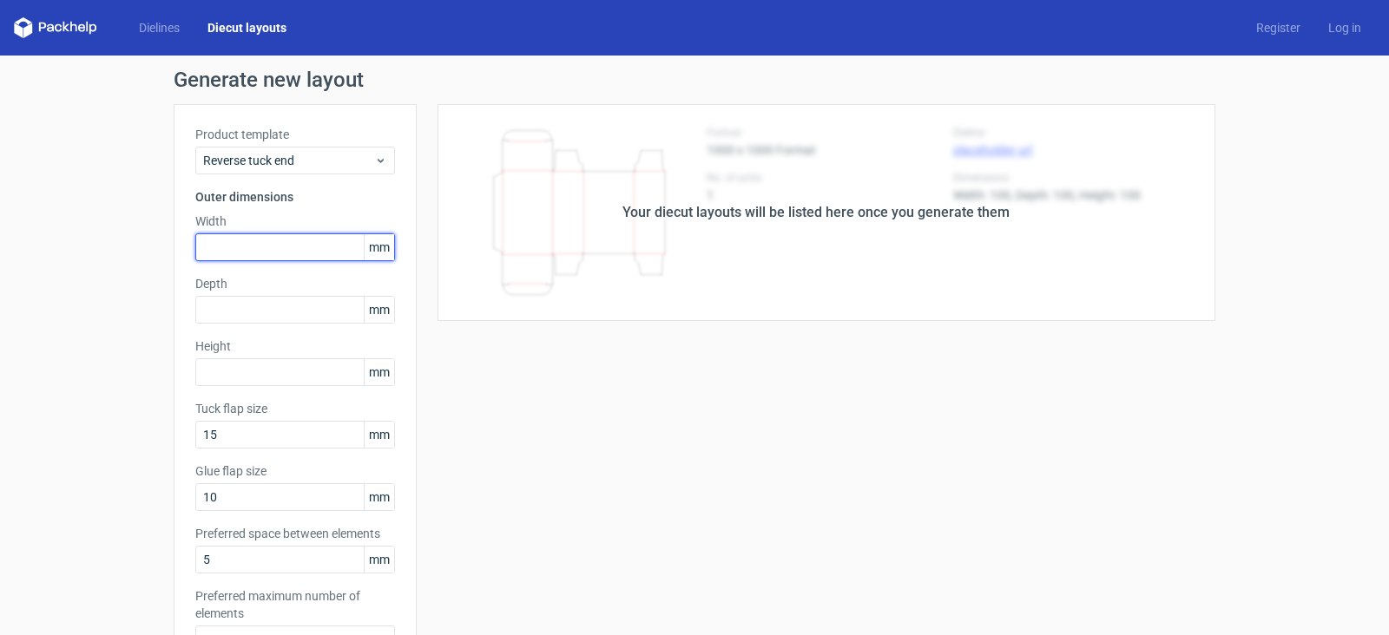
click at [312, 254] on input "text" at bounding box center [295, 247] width 200 height 28
type input "142"
type input "9"
type input "45"
type input "195"
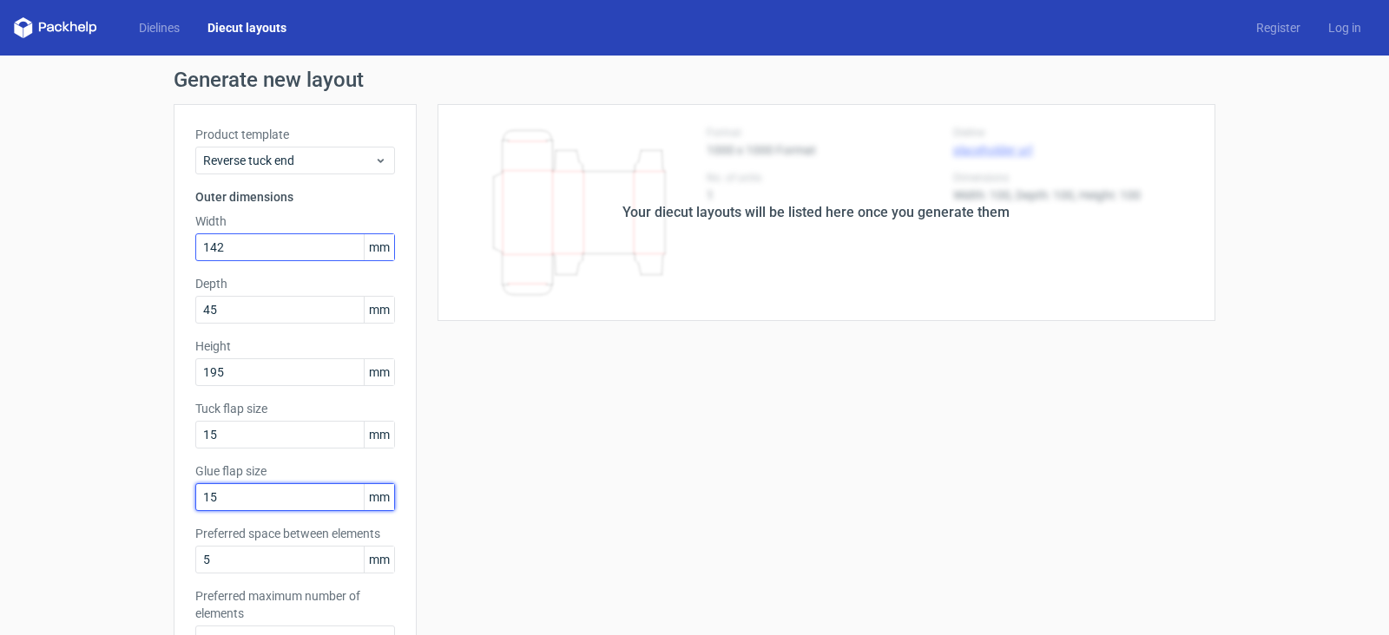
type input "15"
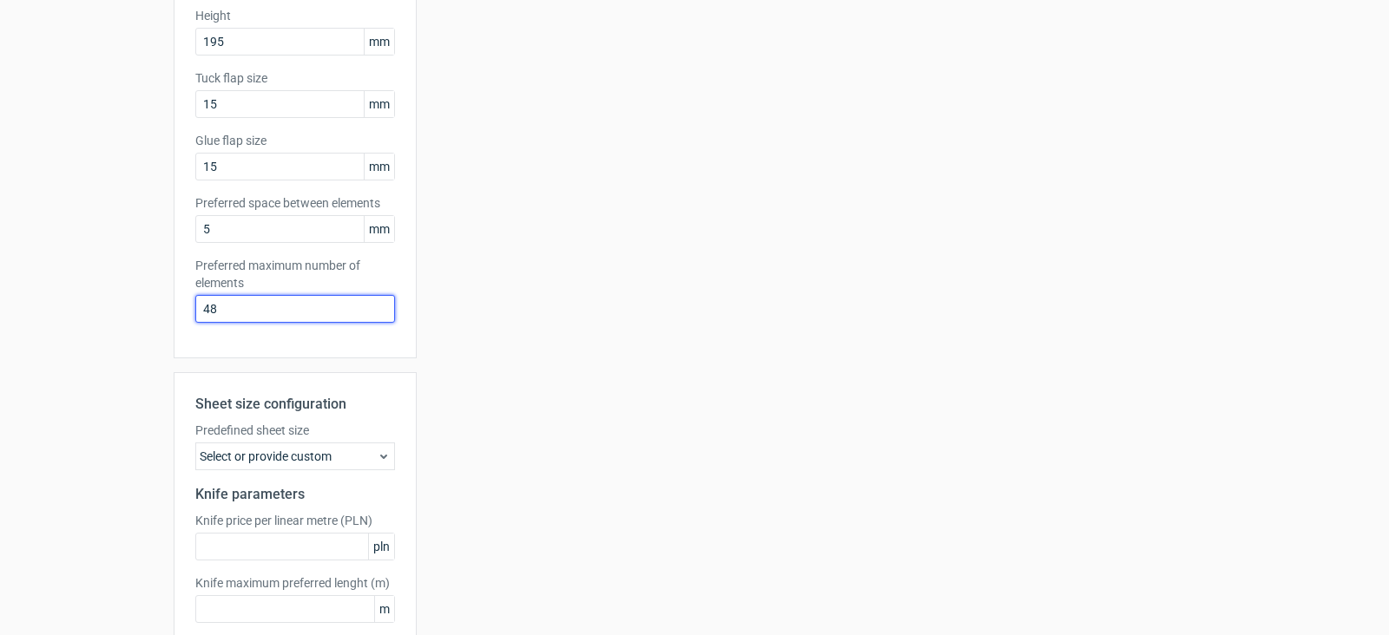
scroll to position [424, 0]
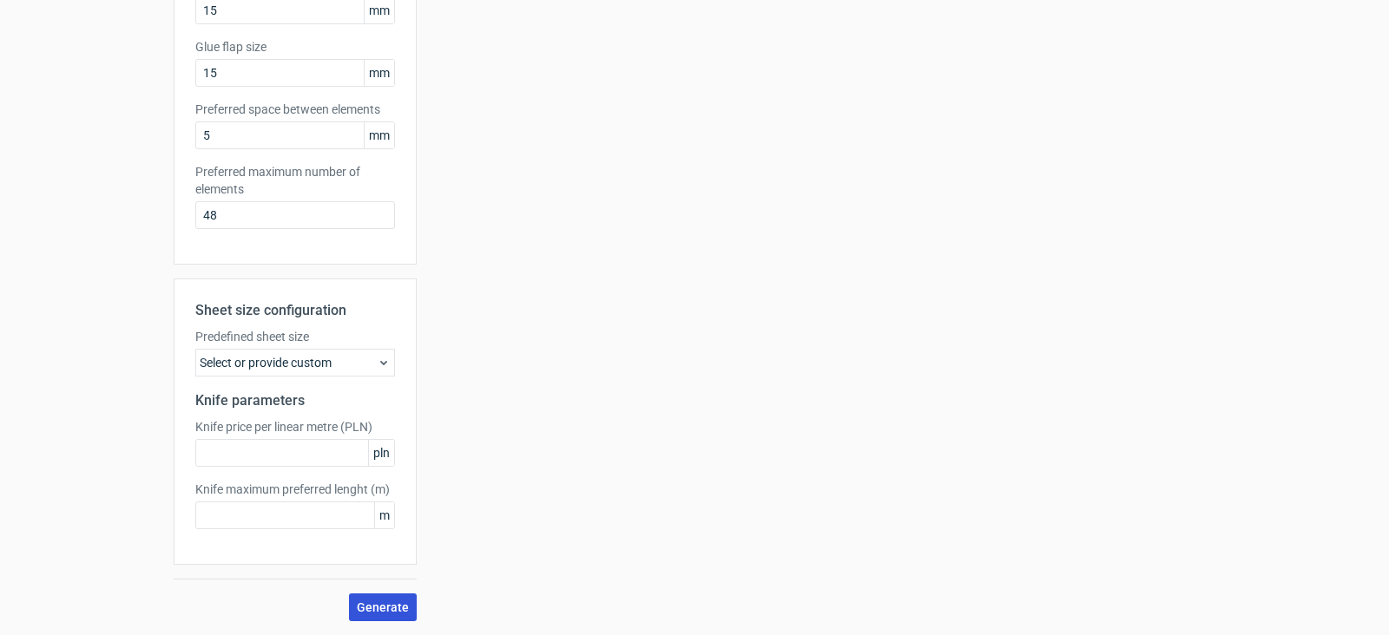
click at [394, 610] on span "Generate" at bounding box center [383, 608] width 52 height 12
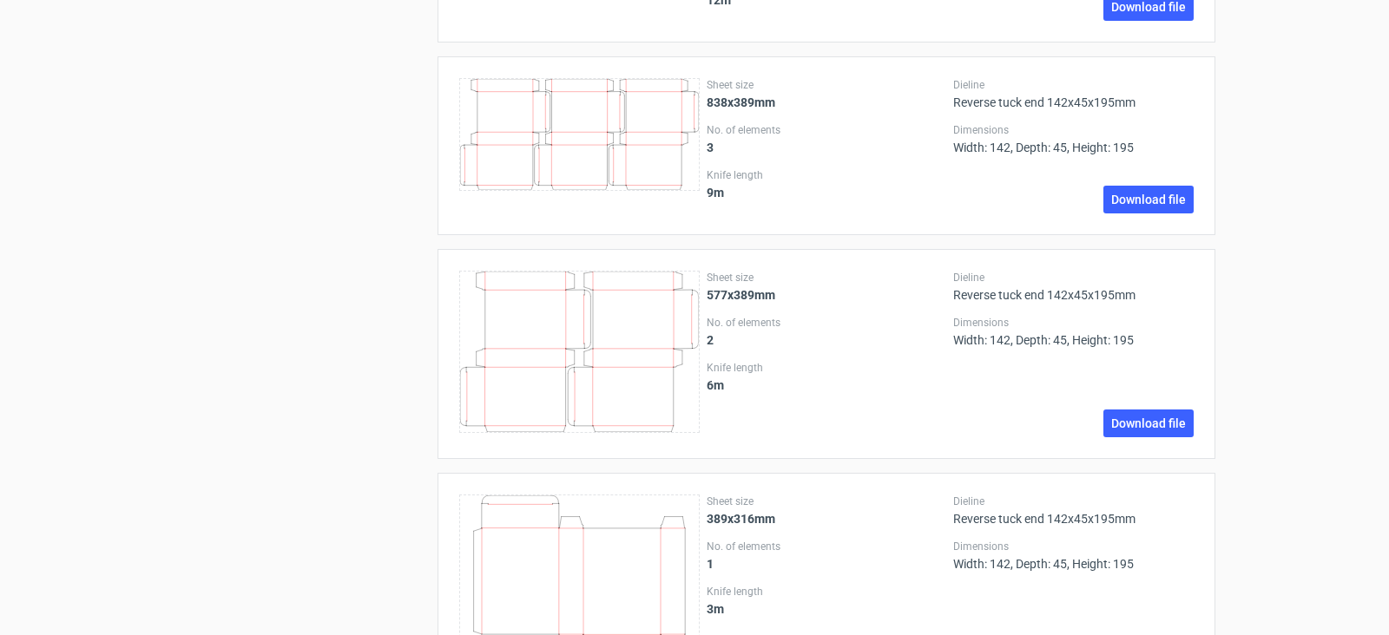
scroll to position [1930, 0]
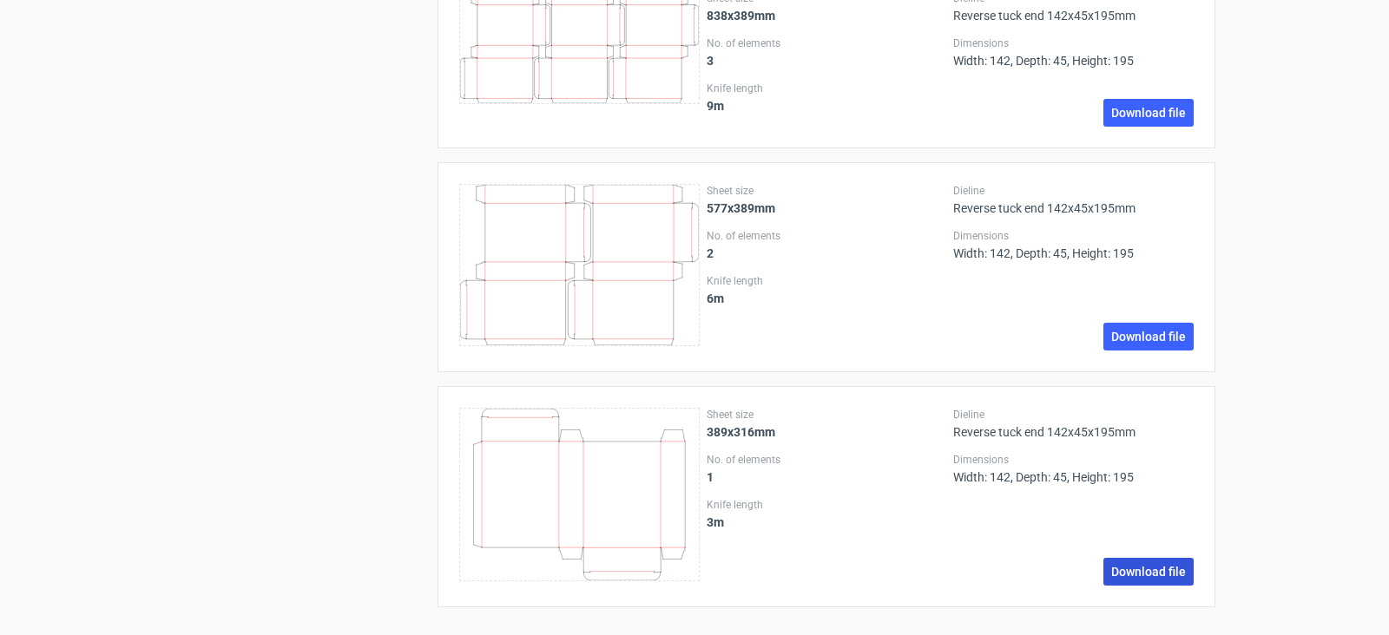
click at [1174, 569] on link "Download file" at bounding box center [1148, 572] width 90 height 28
